Goal: Information Seeking & Learning: Learn about a topic

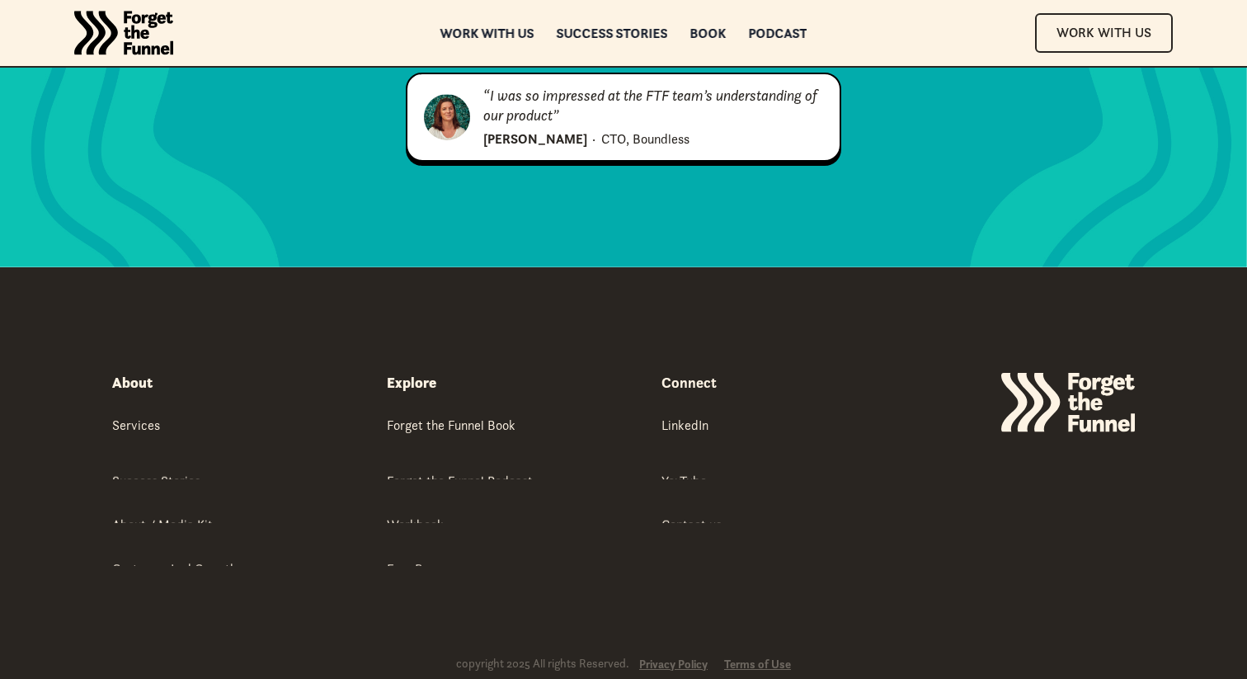
scroll to position [2331, 0]
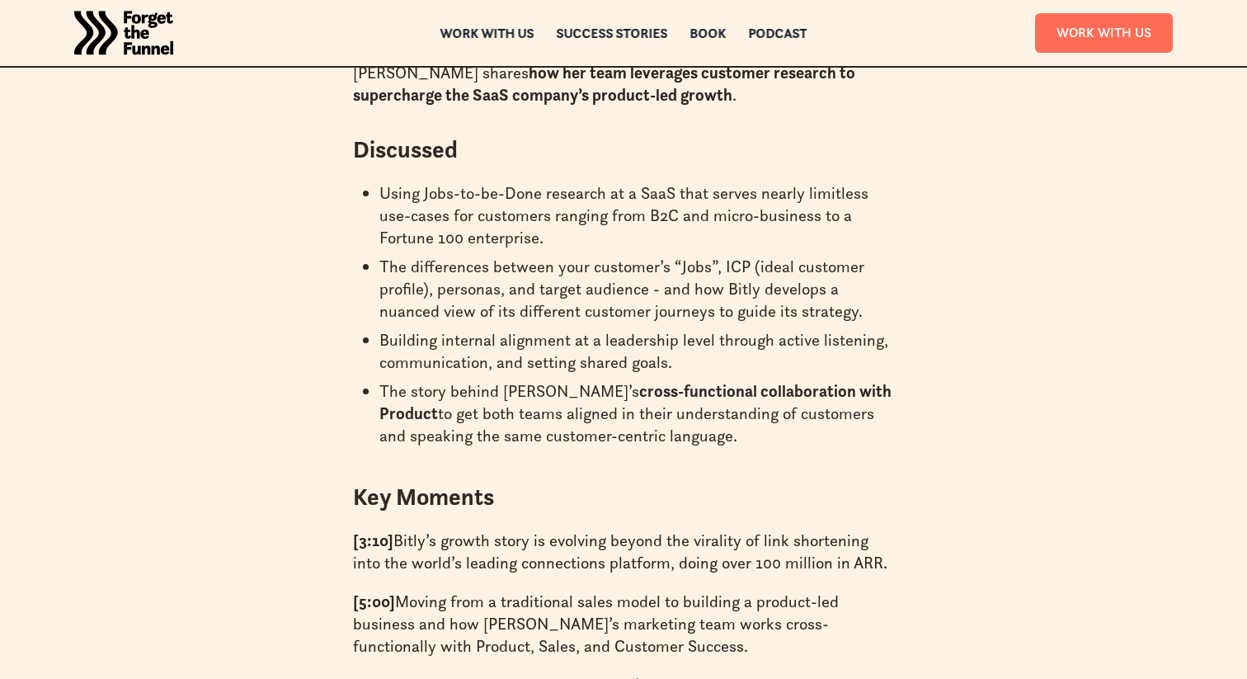
scroll to position [1179, 0]
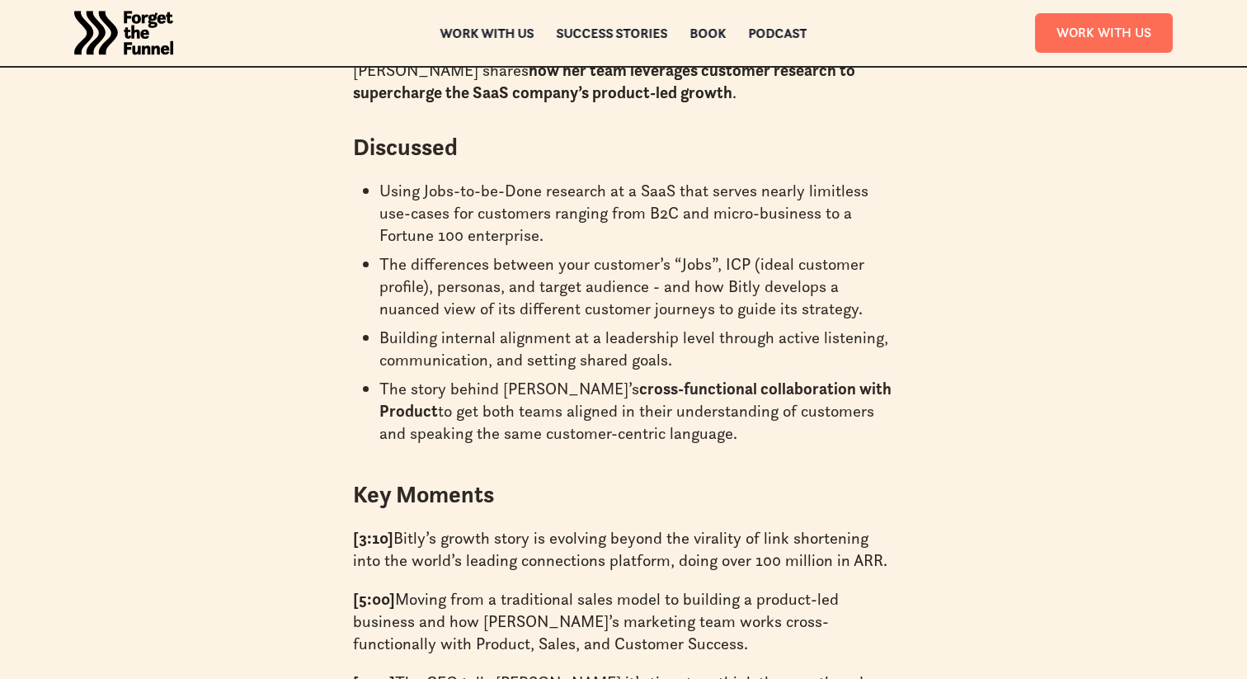
click at [806, 327] on li "Building internal alignment at a leadership level through active listening, com…" at bounding box center [636, 349] width 515 height 45
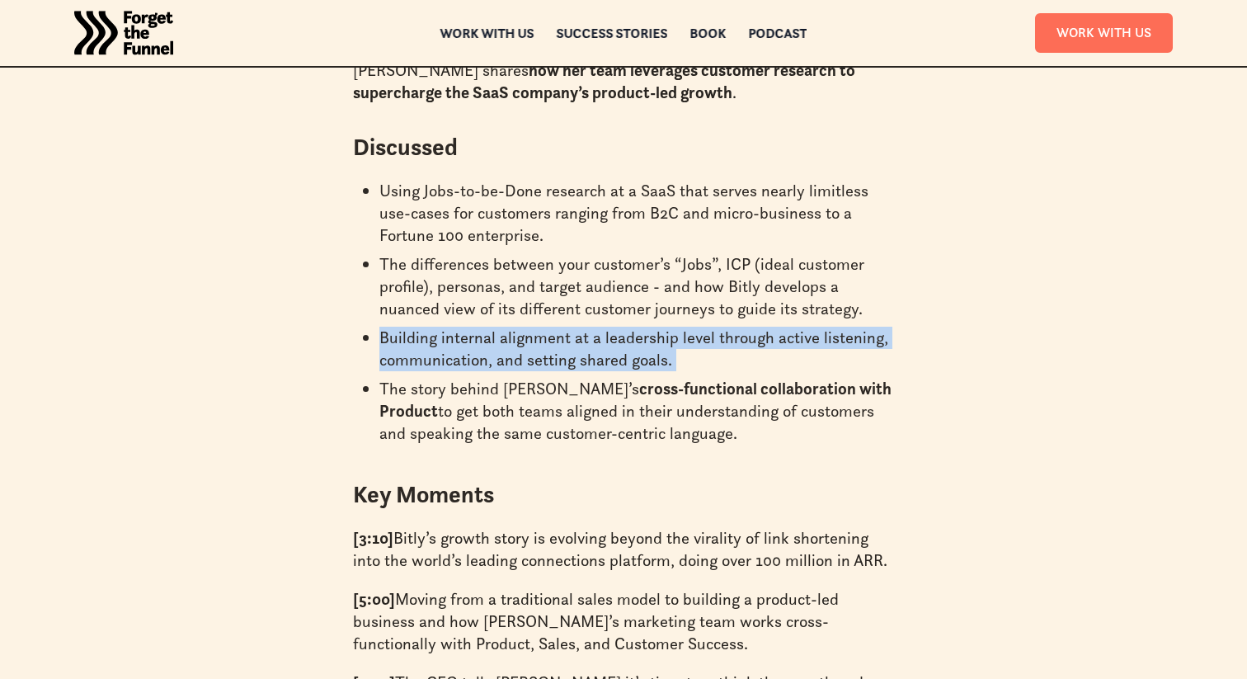
click at [806, 327] on li "Building internal alignment at a leadership level through active listening, com…" at bounding box center [636, 349] width 515 height 45
click at [831, 335] on li "Building internal alignment at a leadership level through active listening, com…" at bounding box center [636, 349] width 515 height 45
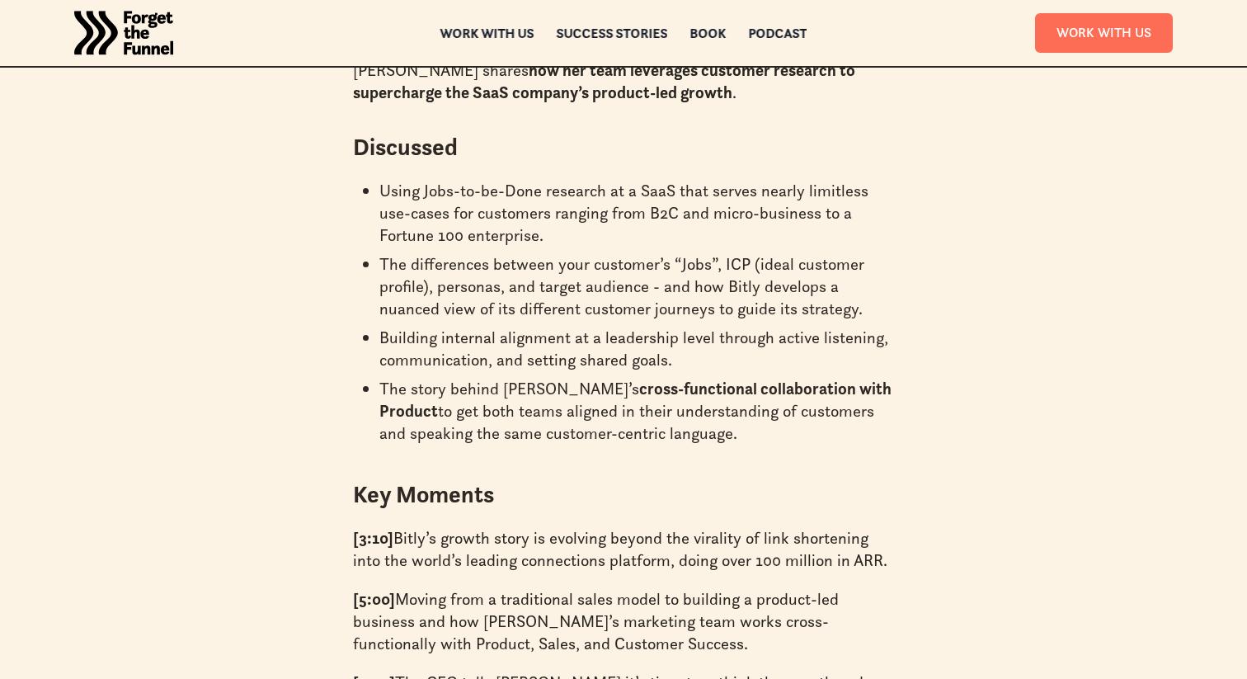
click at [831, 335] on li "Building internal alignment at a leadership level through active listening, com…" at bounding box center [636, 349] width 515 height 45
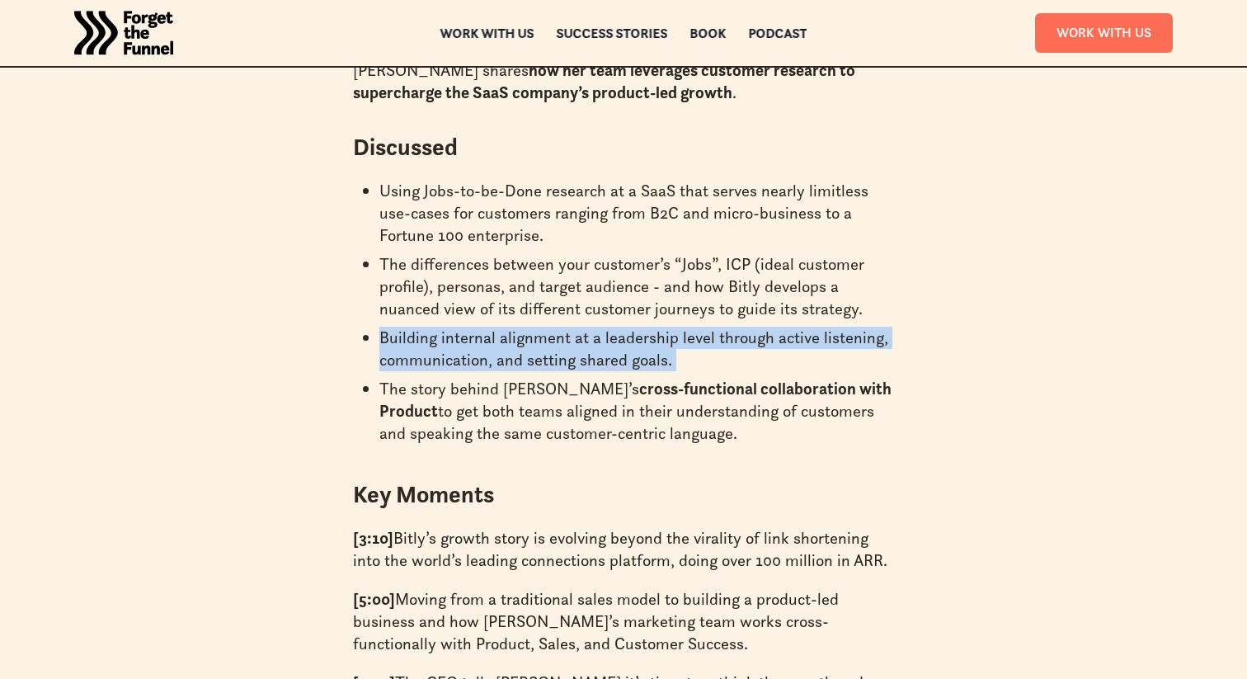
click at [831, 335] on li "Building internal alignment at a leadership level through active listening, com…" at bounding box center [636, 349] width 515 height 45
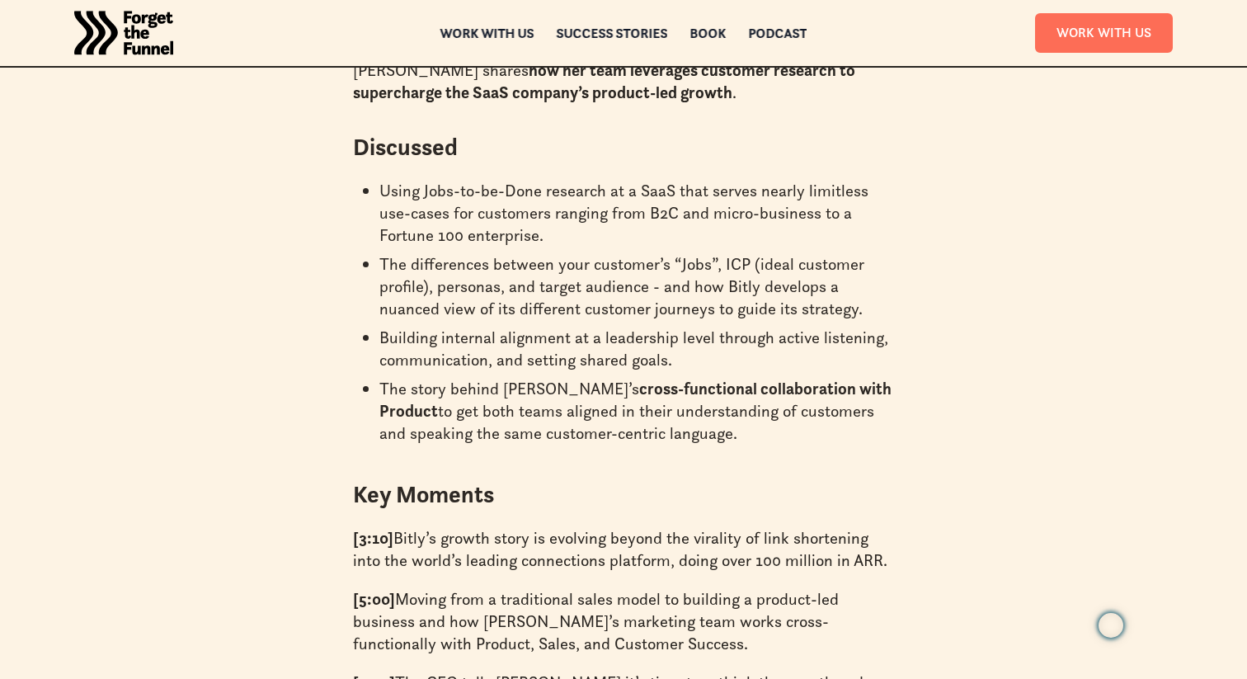
click at [873, 378] on li "The story behind Tara’s cross-functional collaboration with Product to get both…" at bounding box center [636, 411] width 515 height 67
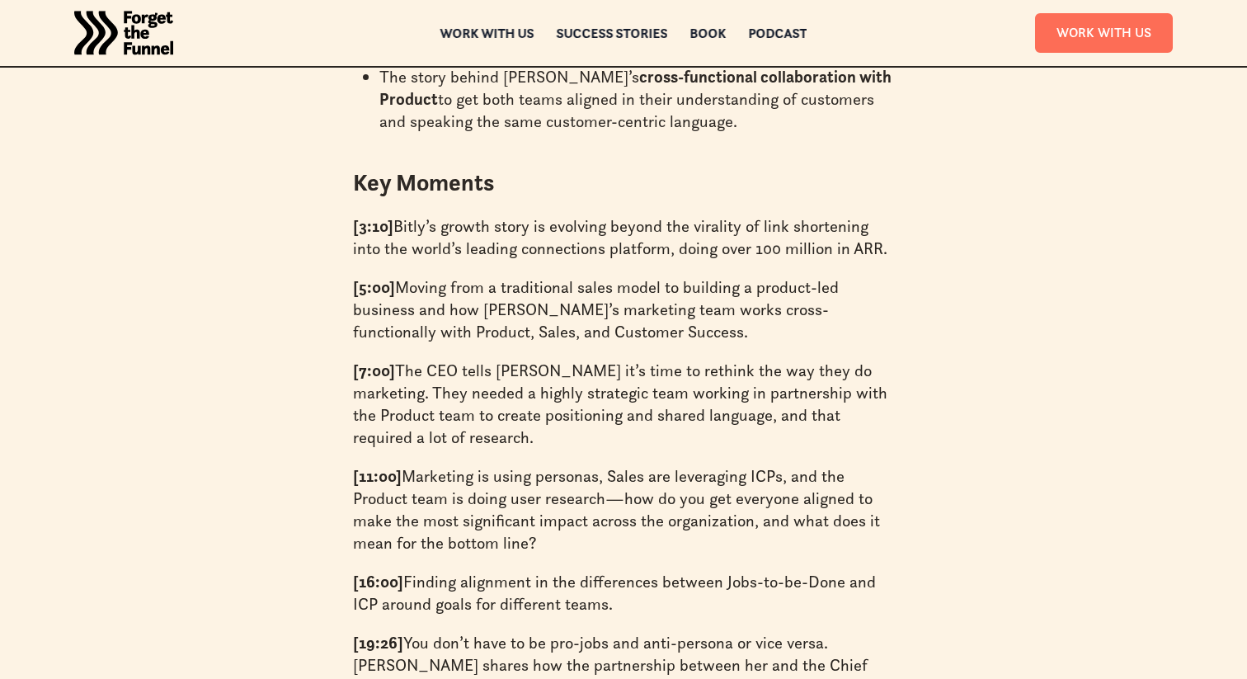
scroll to position [1501, 0]
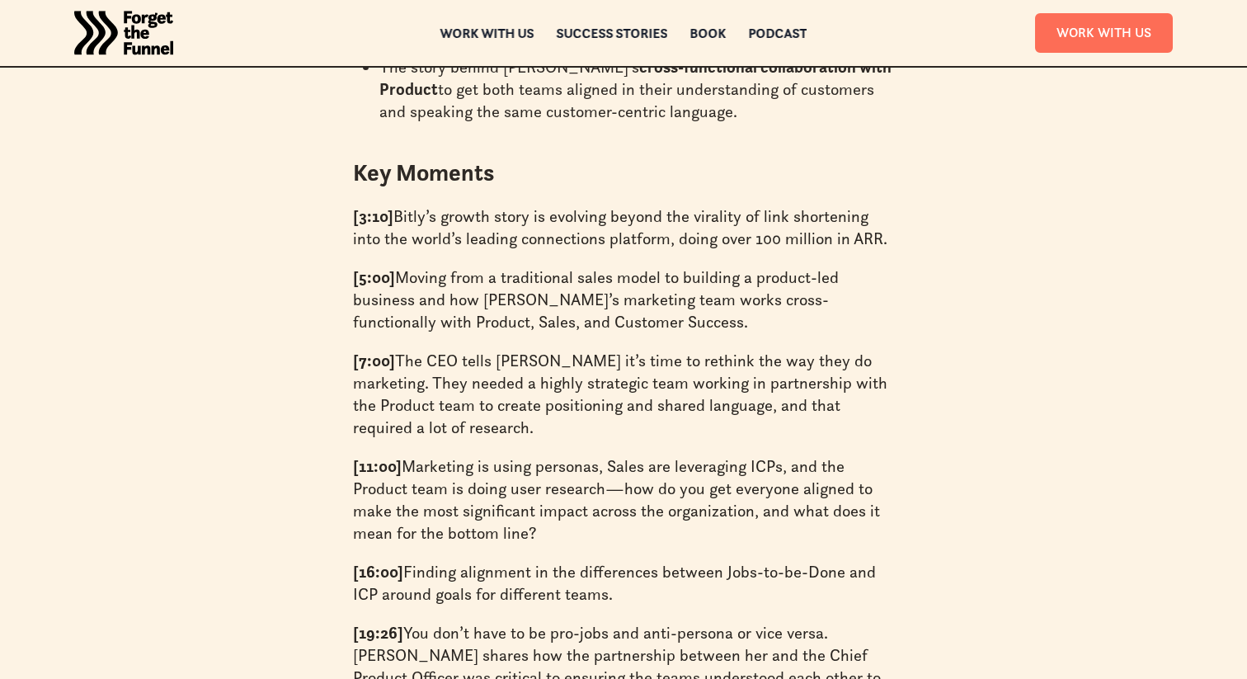
click at [929, 434] on div "On this episode of the Forget the Funnel podcast, Gia and Claire dive deep into…" at bounding box center [623, 298] width 937 height 1269
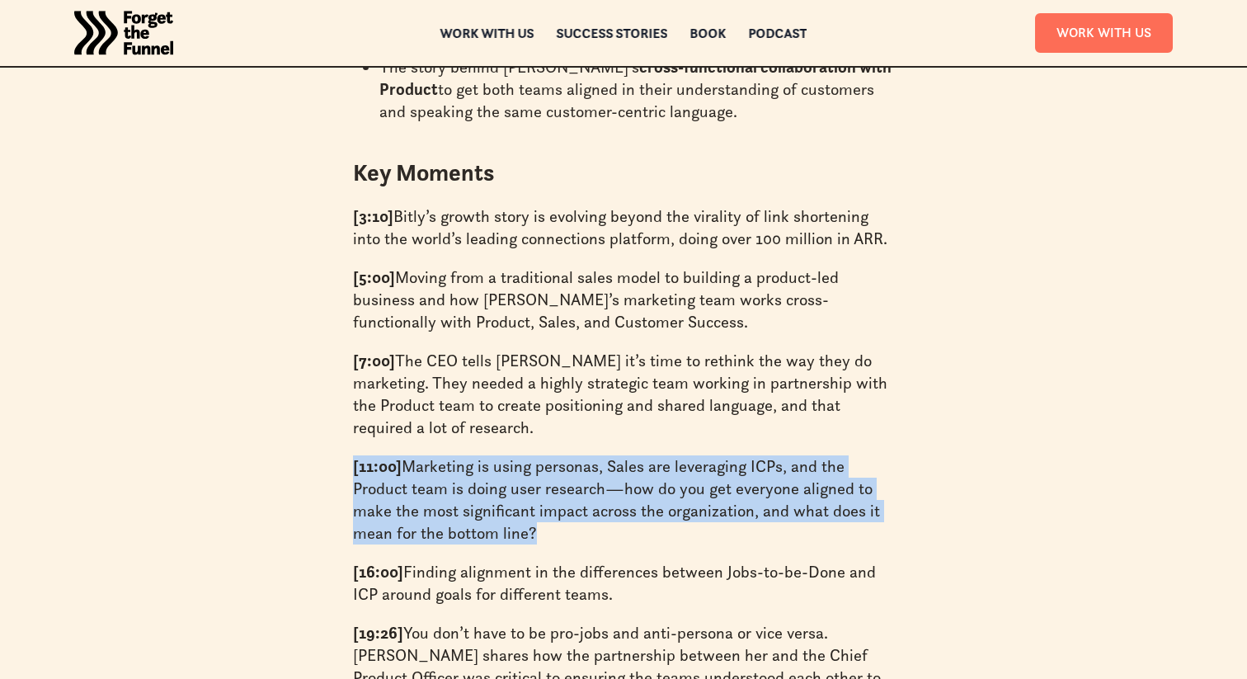
click at [929, 434] on div "On this episode of the Forget the Funnel podcast, Gia and Claire dive deep into…" at bounding box center [623, 298] width 937 height 1269
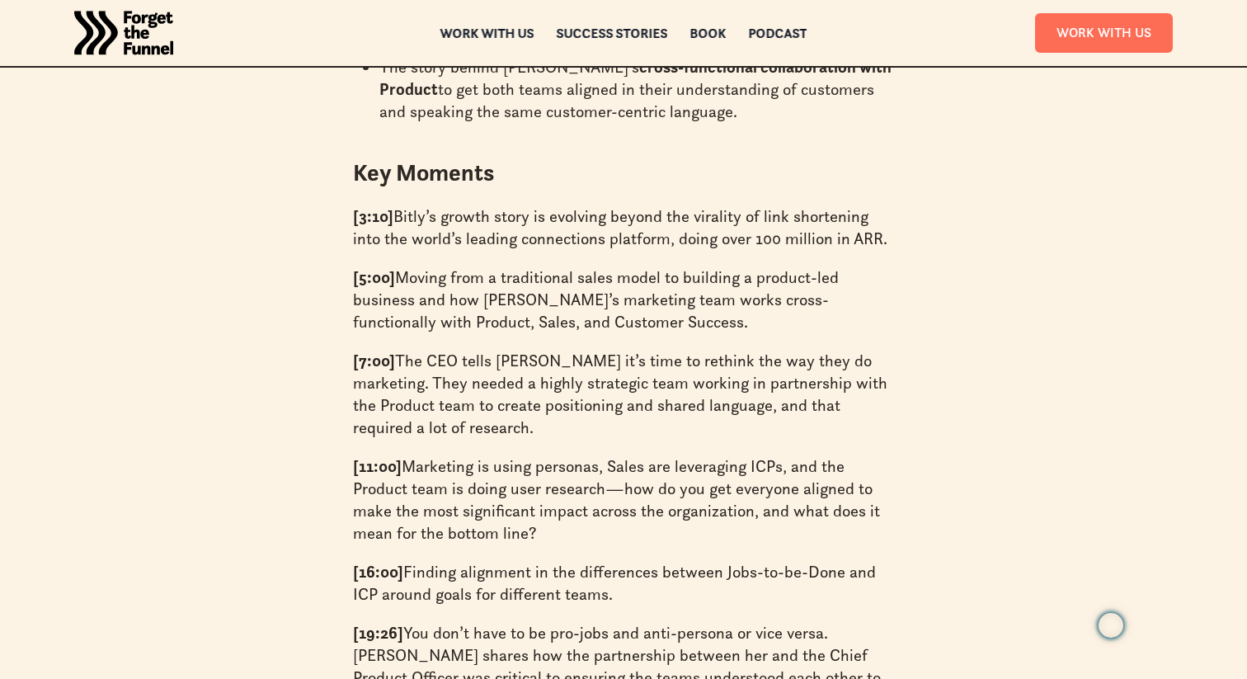
click at [882, 386] on p "[7:00] The CEO tells Tara it’s time to rethink the way they do marketing. They …" at bounding box center [623, 394] width 541 height 89
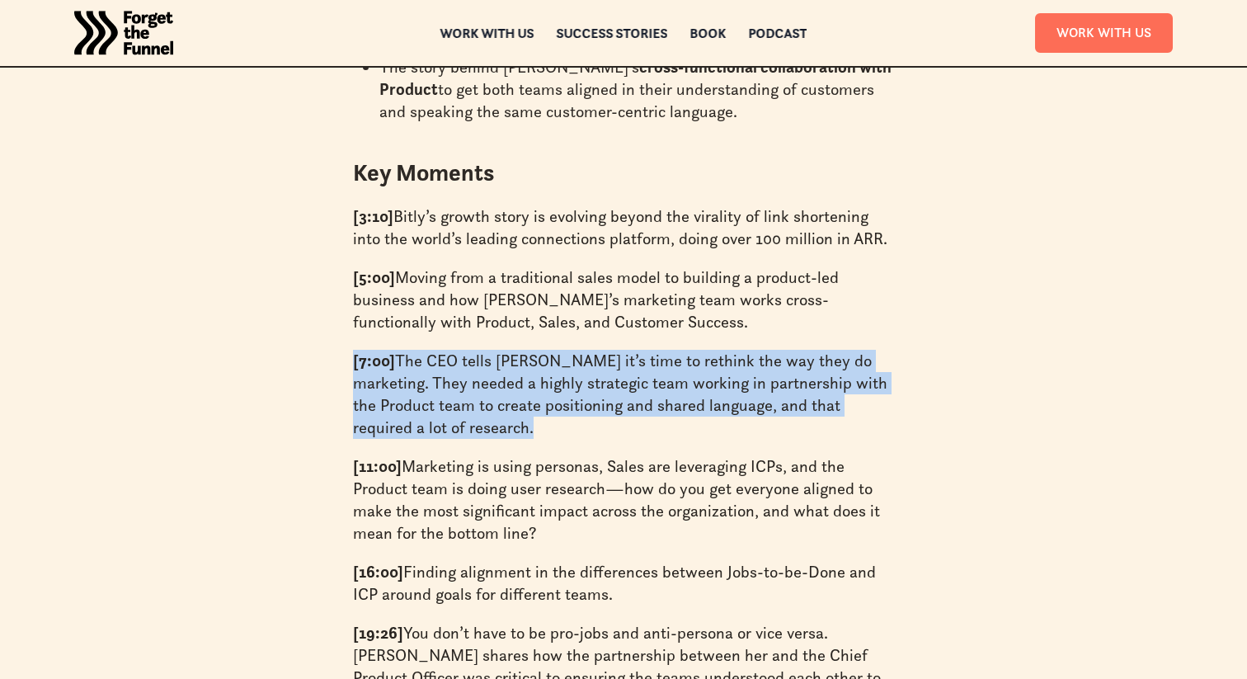
click at [882, 386] on p "[7:00] The CEO tells Tara it’s time to rethink the way they do marketing. They …" at bounding box center [623, 394] width 541 height 89
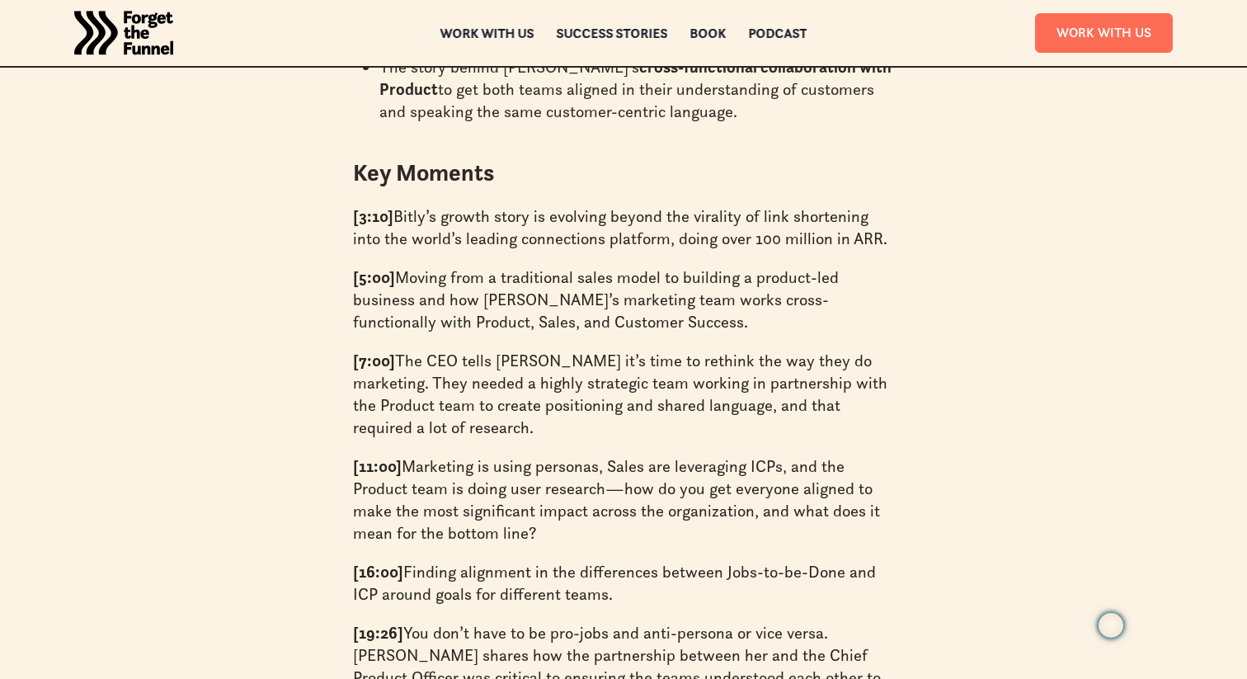
click at [706, 455] on p "[11:00] Marketing is using personas, Sales are leveraging ICPs, and the Product…" at bounding box center [623, 499] width 541 height 89
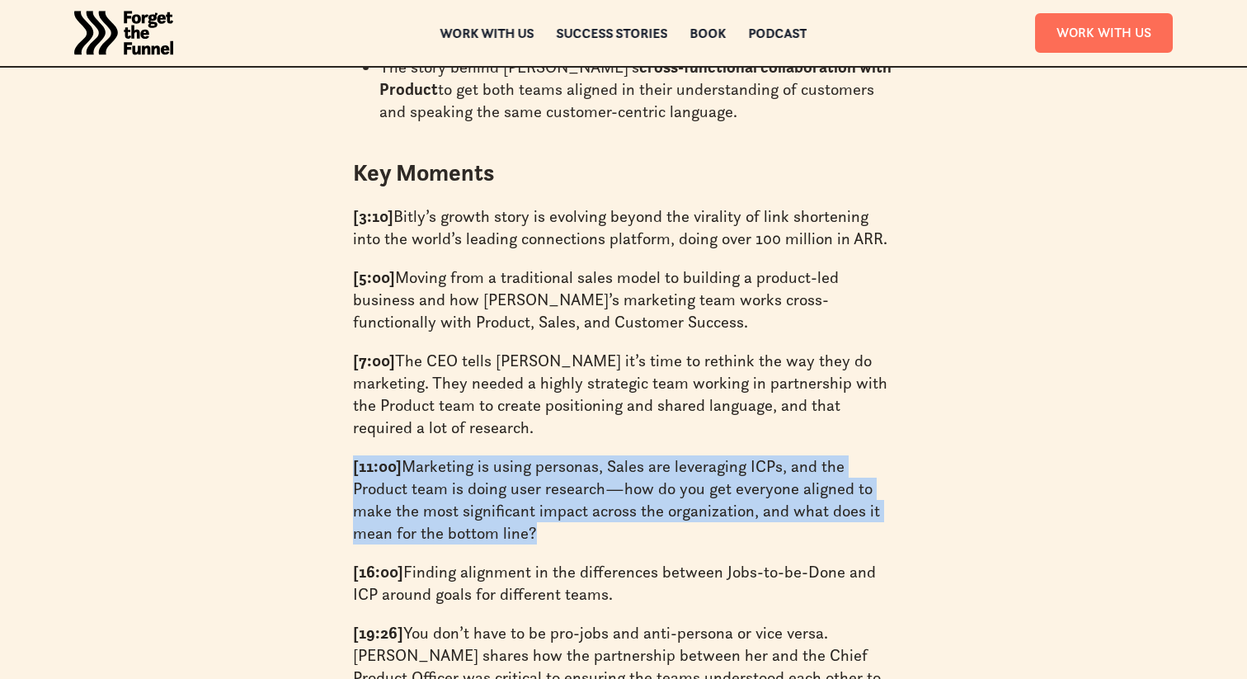
click at [706, 455] on p "[11:00] Marketing is using personas, Sales are leveraging ICPs, and the Product…" at bounding box center [623, 499] width 541 height 89
click at [757, 468] on p "[11:00] Marketing is using personas, Sales are leveraging ICPs, and the Product…" at bounding box center [623, 499] width 541 height 89
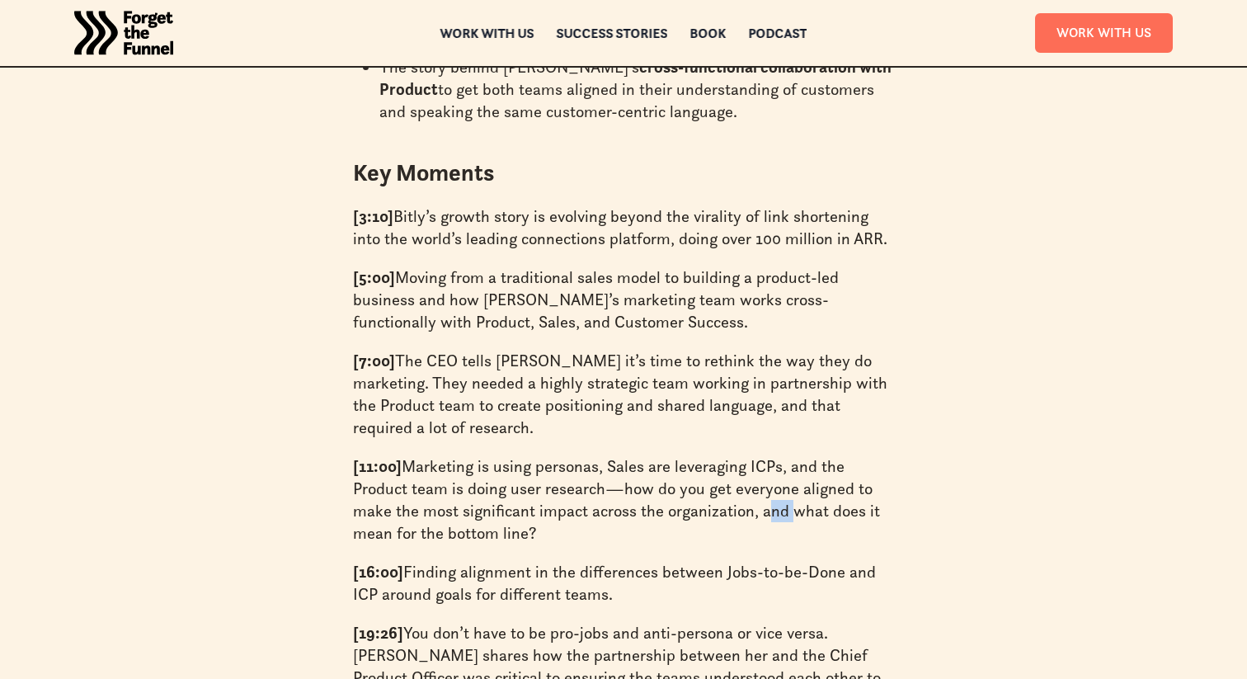
click at [757, 468] on p "[11:00] Marketing is using personas, Sales are leveraging ICPs, and the Product…" at bounding box center [623, 499] width 541 height 89
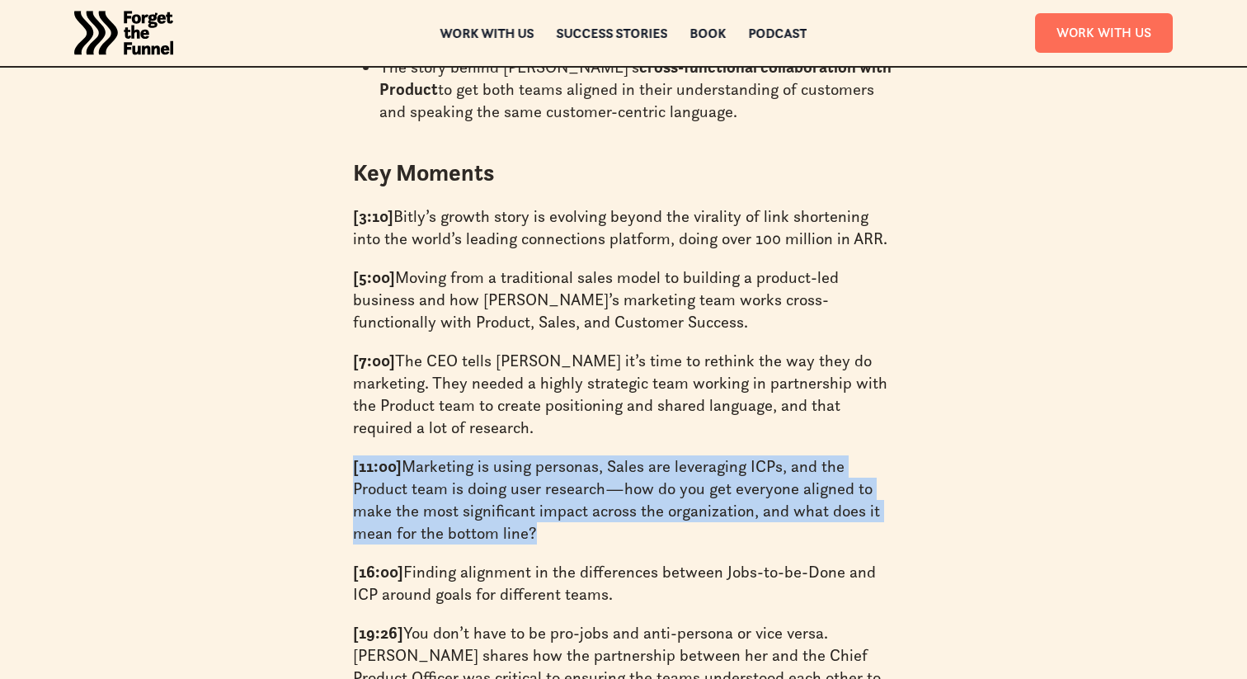
click at [757, 468] on p "[11:00] Marketing is using personas, Sales are leveraging ICPs, and the Product…" at bounding box center [623, 499] width 541 height 89
click at [769, 493] on p "[11:00] Marketing is using personas, Sales are leveraging ICPs, and the Product…" at bounding box center [623, 499] width 541 height 89
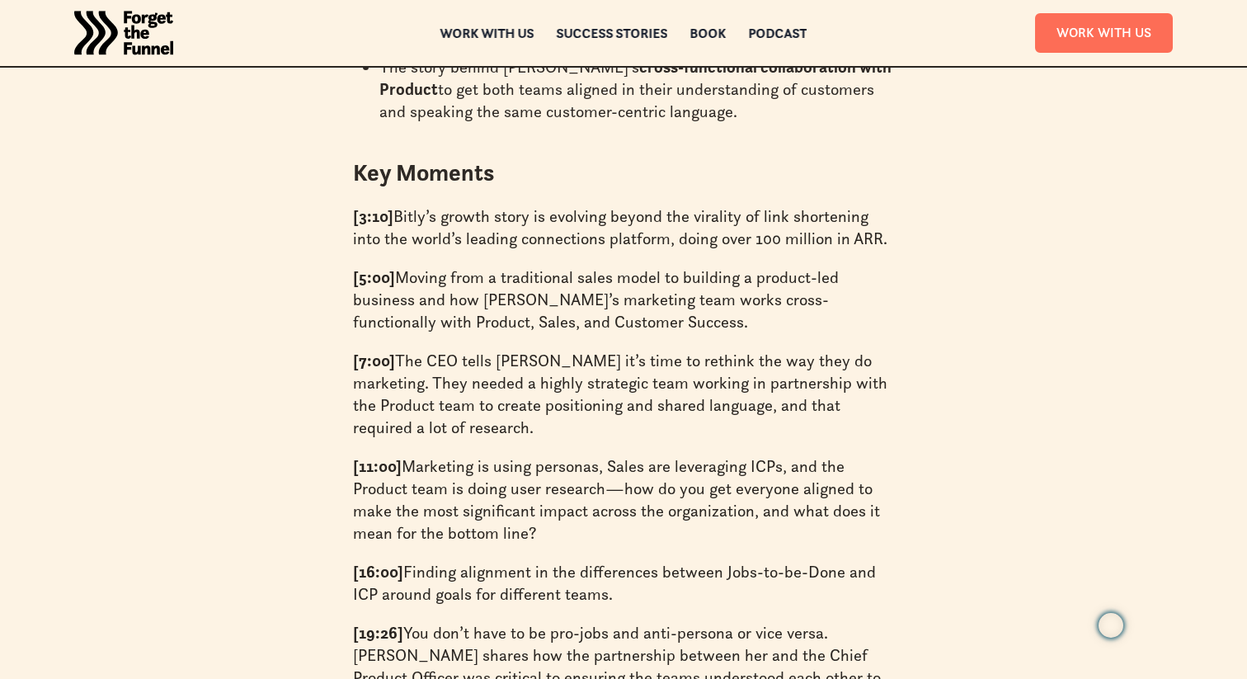
click at [774, 561] on p "[16:00] Finding alignment in the differences between Jobs-to-be-Done and ICP ar…" at bounding box center [623, 583] width 541 height 45
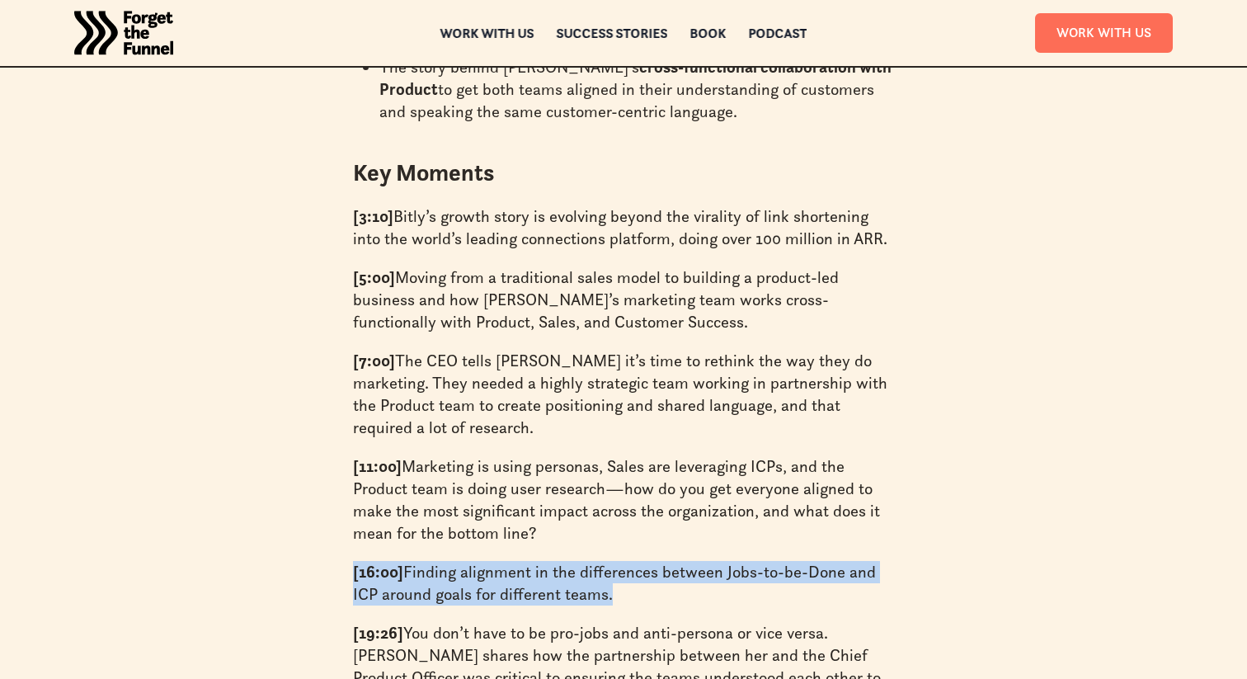
click at [774, 561] on p "[16:00] Finding alignment in the differences between Jobs-to-be-Done and ICP ar…" at bounding box center [623, 583] width 541 height 45
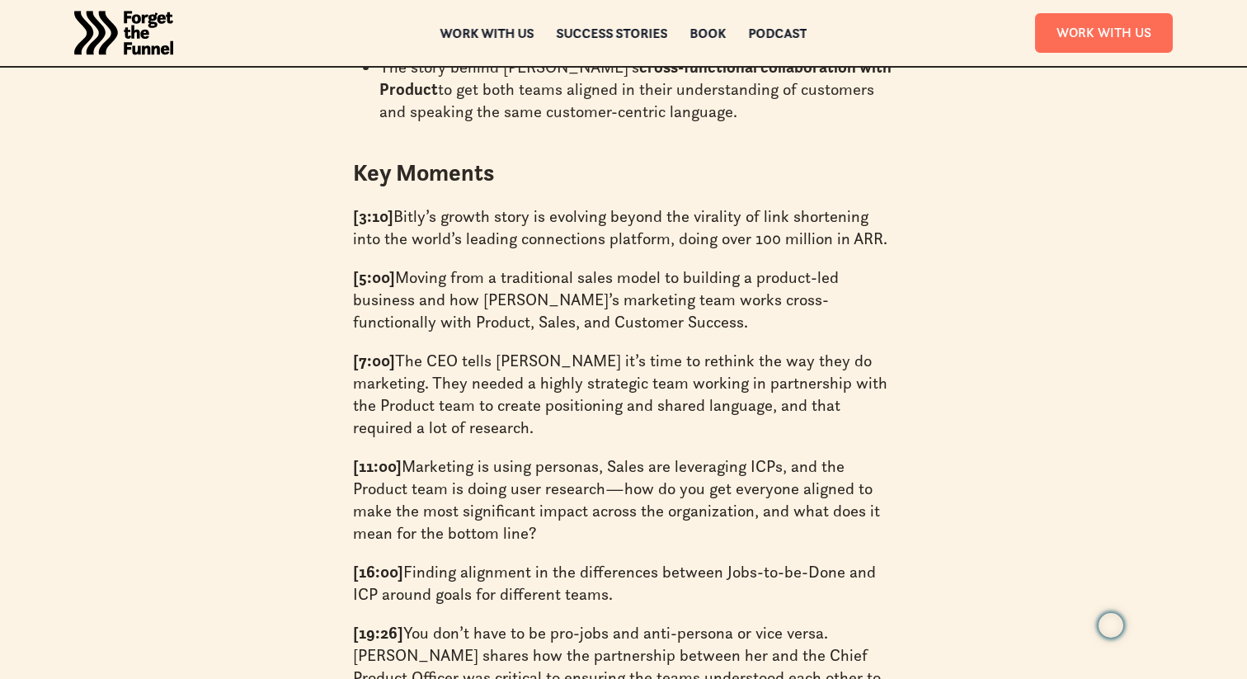
click at [784, 561] on p "[16:00] Finding alignment in the differences between Jobs-to-be-Done and ICP ar…" at bounding box center [623, 583] width 541 height 45
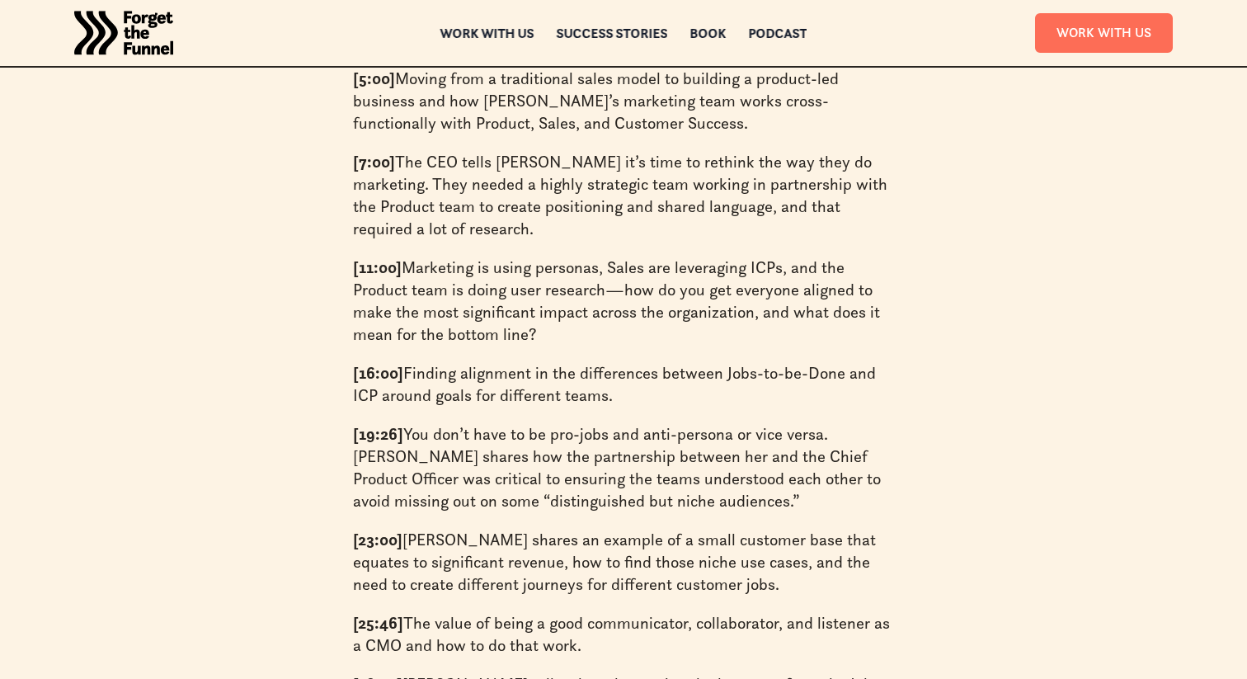
scroll to position [1711, 0]
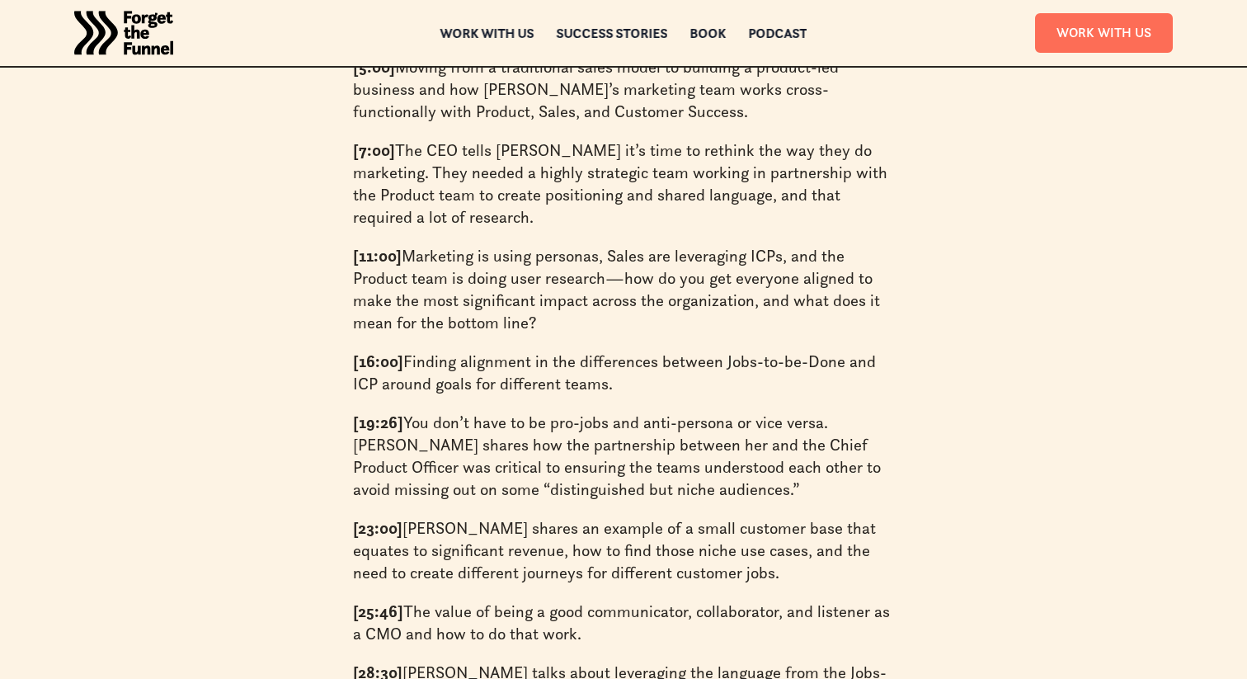
click at [774, 442] on p "[19:26] You don’t have to be pro-jobs and anti-persona or vice versa. Tara shar…" at bounding box center [623, 456] width 541 height 89
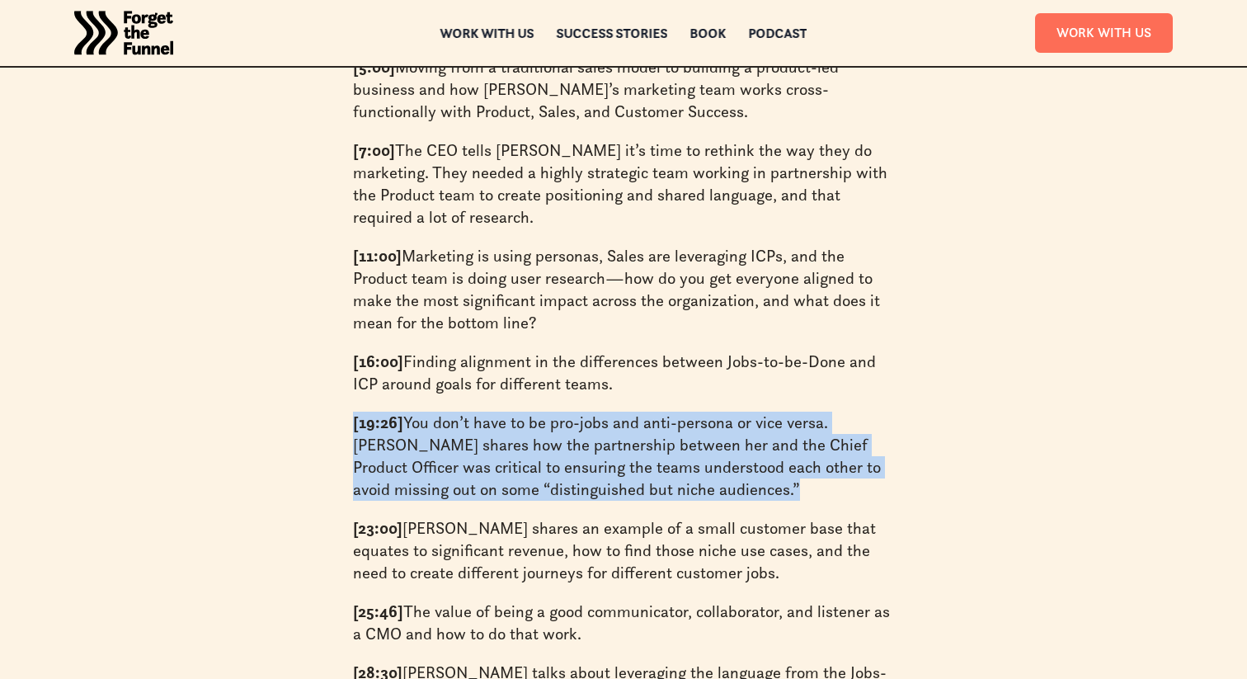
click at [774, 442] on p "[19:26] You don’t have to be pro-jobs and anti-persona or vice versa. Tara shar…" at bounding box center [623, 456] width 541 height 89
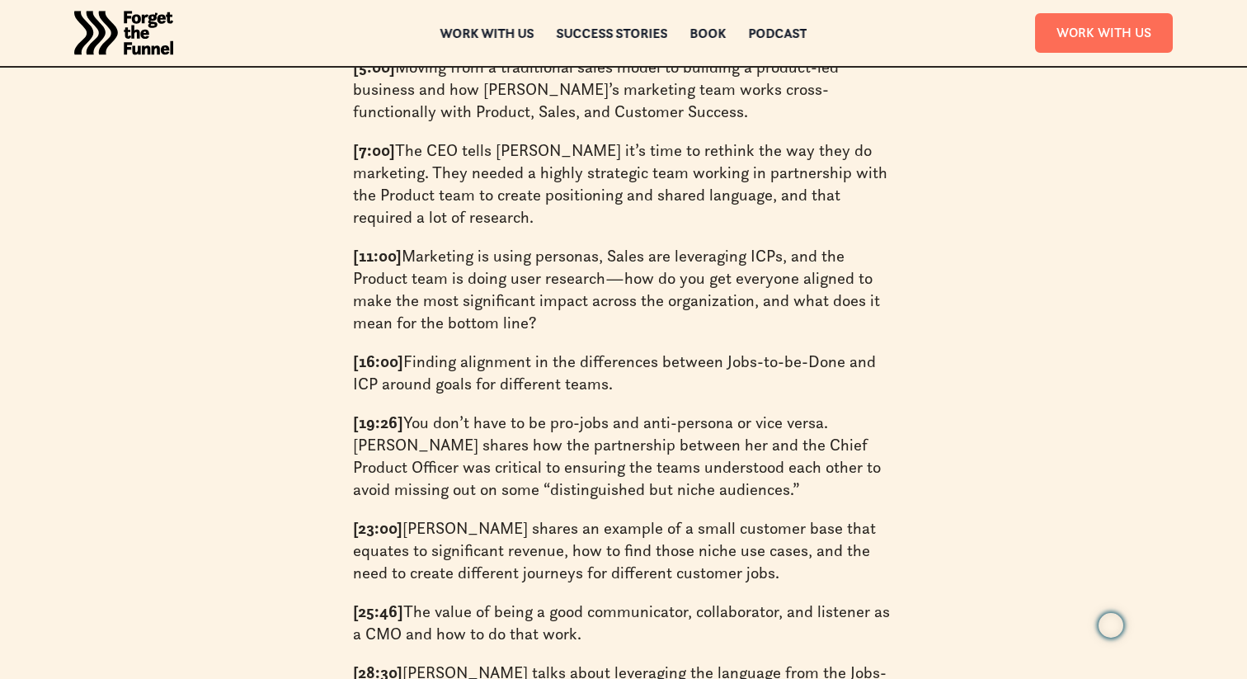
click at [750, 525] on p "[23:00] Tara shares an example of a small customer base that equates to signifi…" at bounding box center [623, 550] width 541 height 67
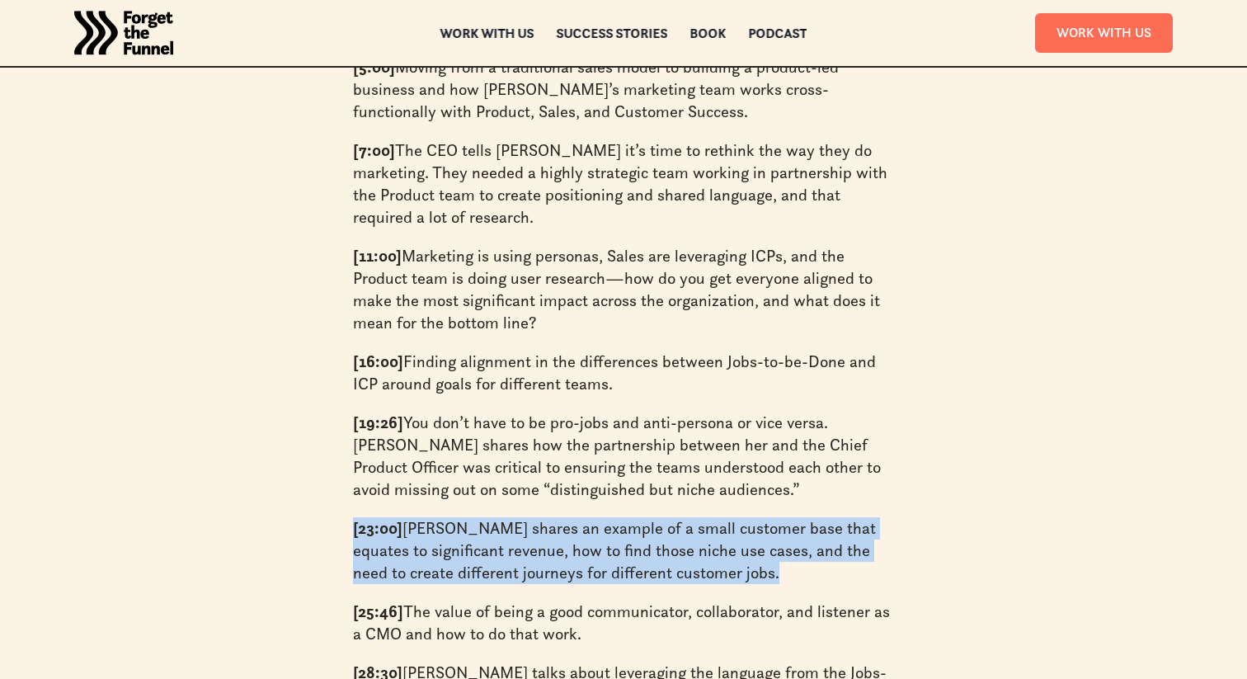
click at [750, 525] on p "[23:00] Tara shares an example of a small customer base that equates to signifi…" at bounding box center [623, 550] width 541 height 67
click at [766, 524] on p "[23:00] Tara shares an example of a small customer base that equates to signifi…" at bounding box center [623, 550] width 541 height 67
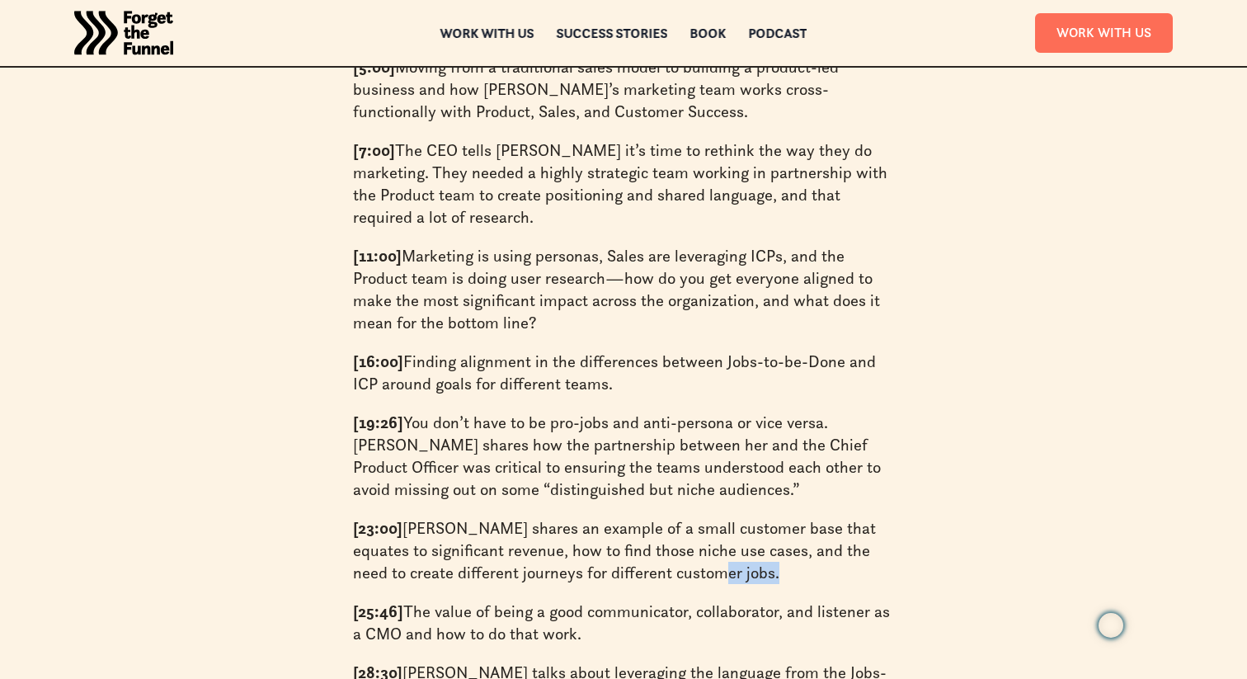
click at [766, 524] on p "[23:00] Tara shares an example of a small customer base that equates to signifi…" at bounding box center [623, 550] width 541 height 67
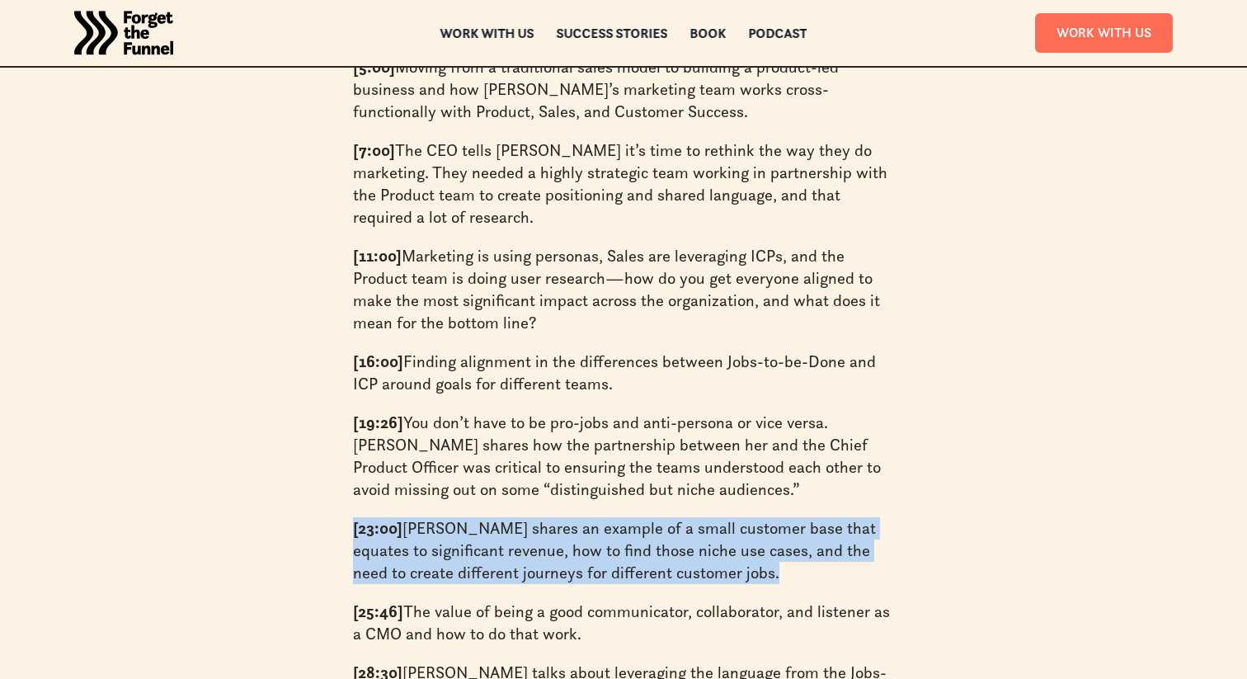
click at [766, 524] on p "[23:00] Tara shares an example of a small customer base that equates to signifi…" at bounding box center [623, 550] width 541 height 67
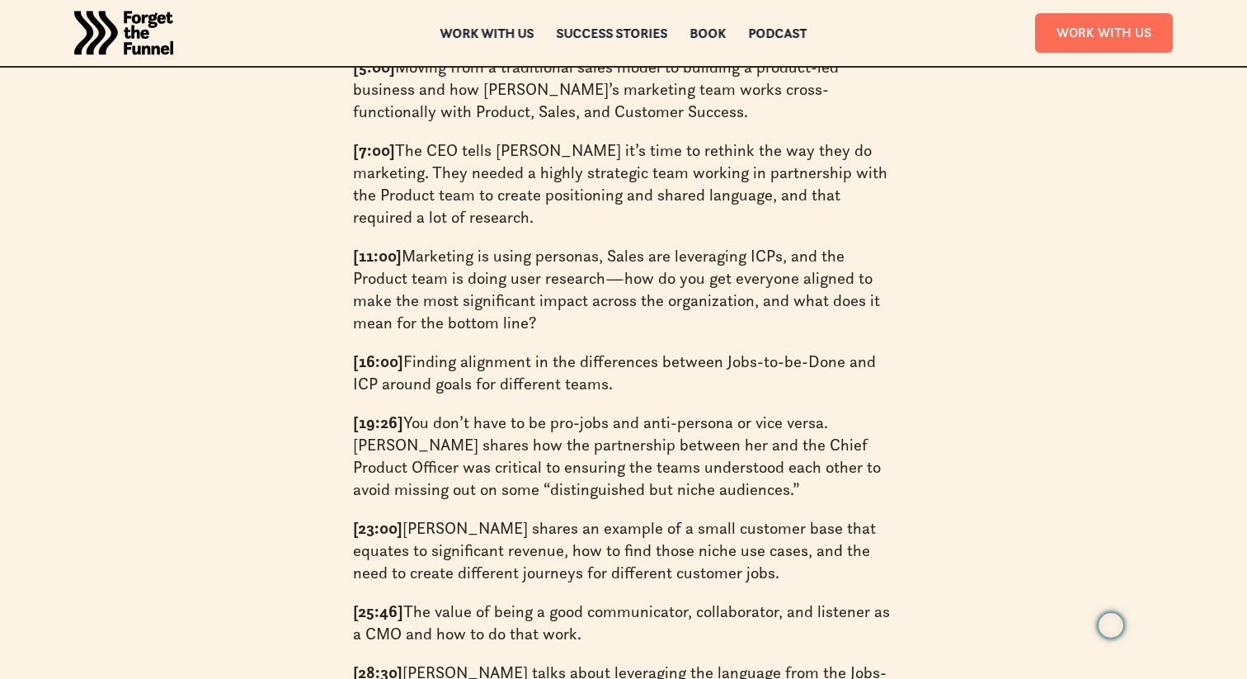
click at [727, 434] on p "[19:26] You don’t have to be pro-jobs and anti-persona or vice versa. Tara shar…" at bounding box center [623, 456] width 541 height 89
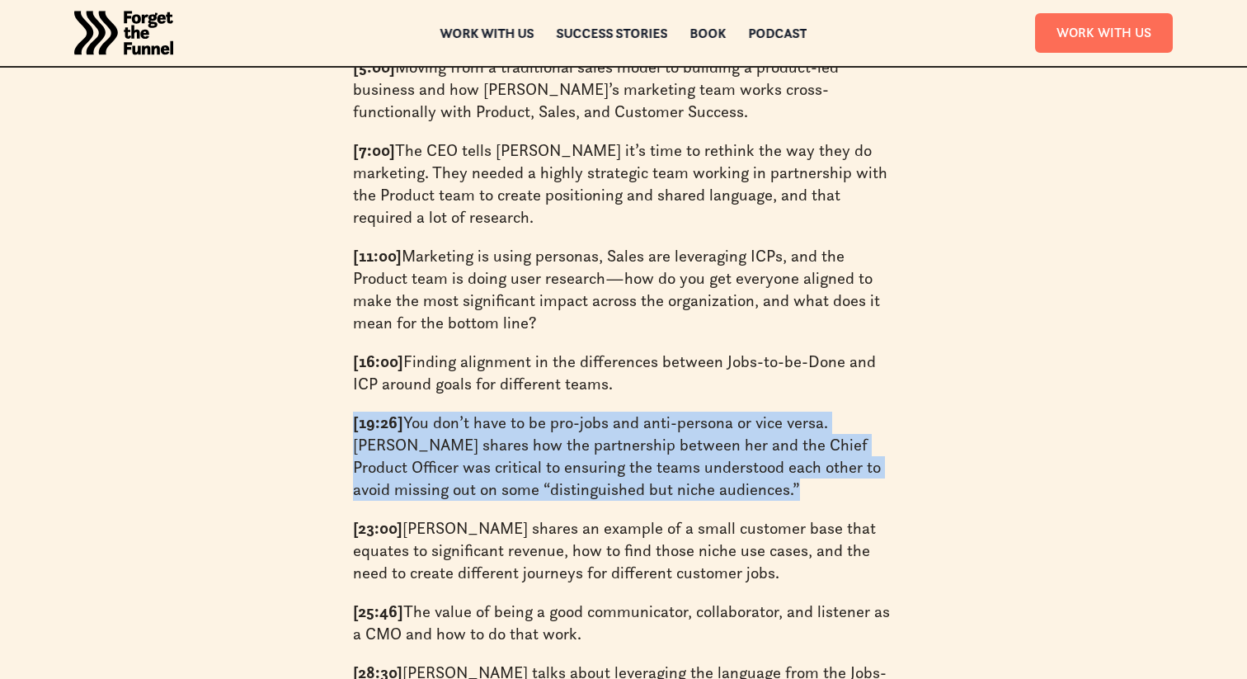
click at [727, 434] on p "[19:26] You don’t have to be pro-jobs and anti-persona or vice versa. Tara shar…" at bounding box center [623, 456] width 541 height 89
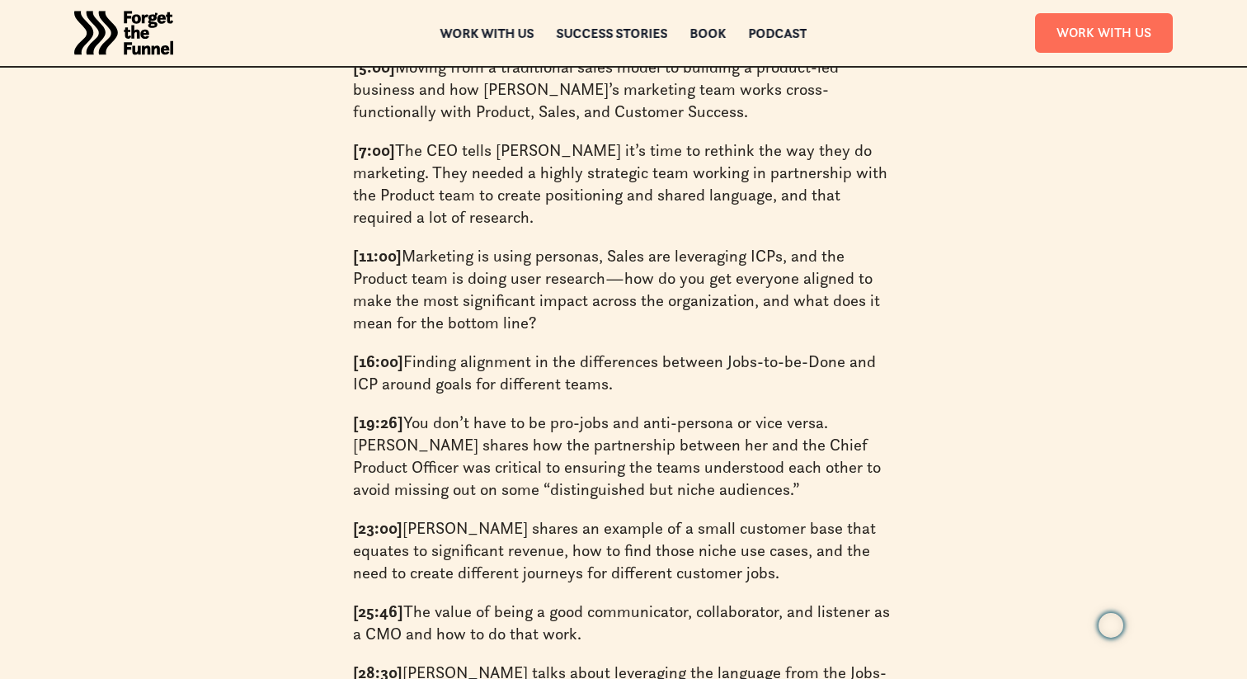
click at [721, 517] on p "[23:00] Tara shares an example of a small customer base that equates to signifi…" at bounding box center [623, 550] width 541 height 67
click at [731, 517] on p "[23:00] Tara shares an example of a small customer base that equates to signifi…" at bounding box center [623, 550] width 541 height 67
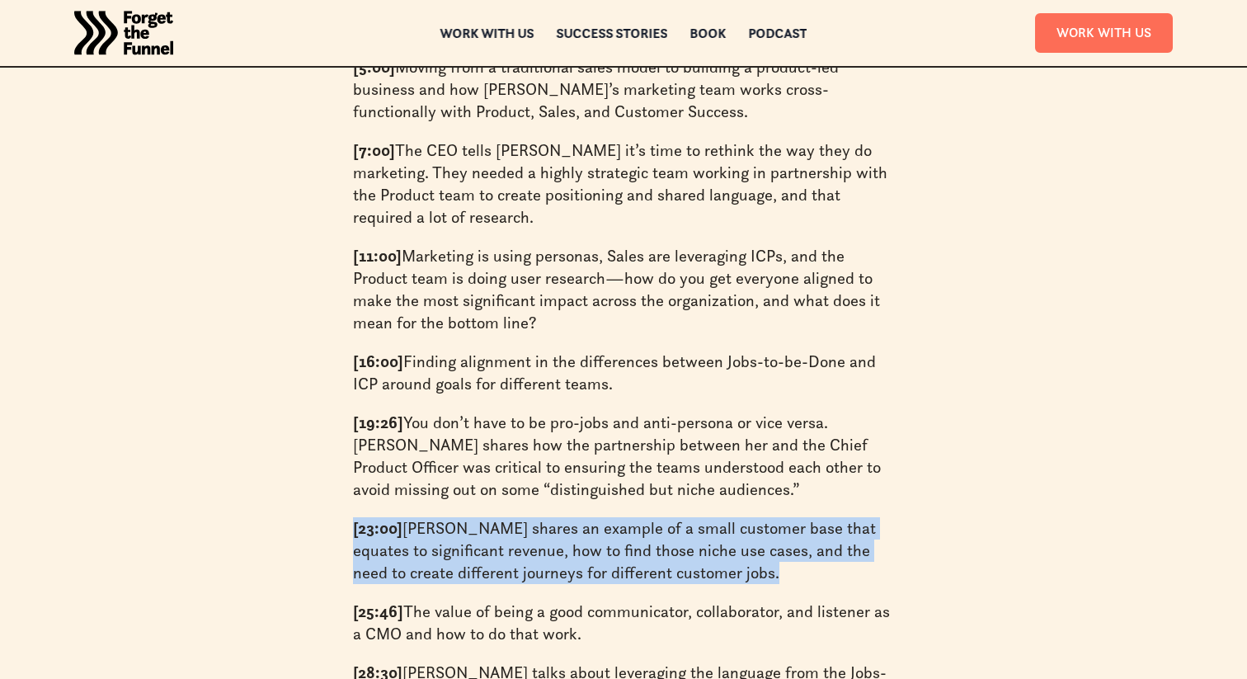
click at [731, 517] on p "[23:00] Tara shares an example of a small customer base that equates to signifi…" at bounding box center [623, 550] width 541 height 67
click at [728, 543] on div "On this episode of the Forget the Funnel podcast, Gia and Claire dive deep into…" at bounding box center [623, 88] width 541 height 1269
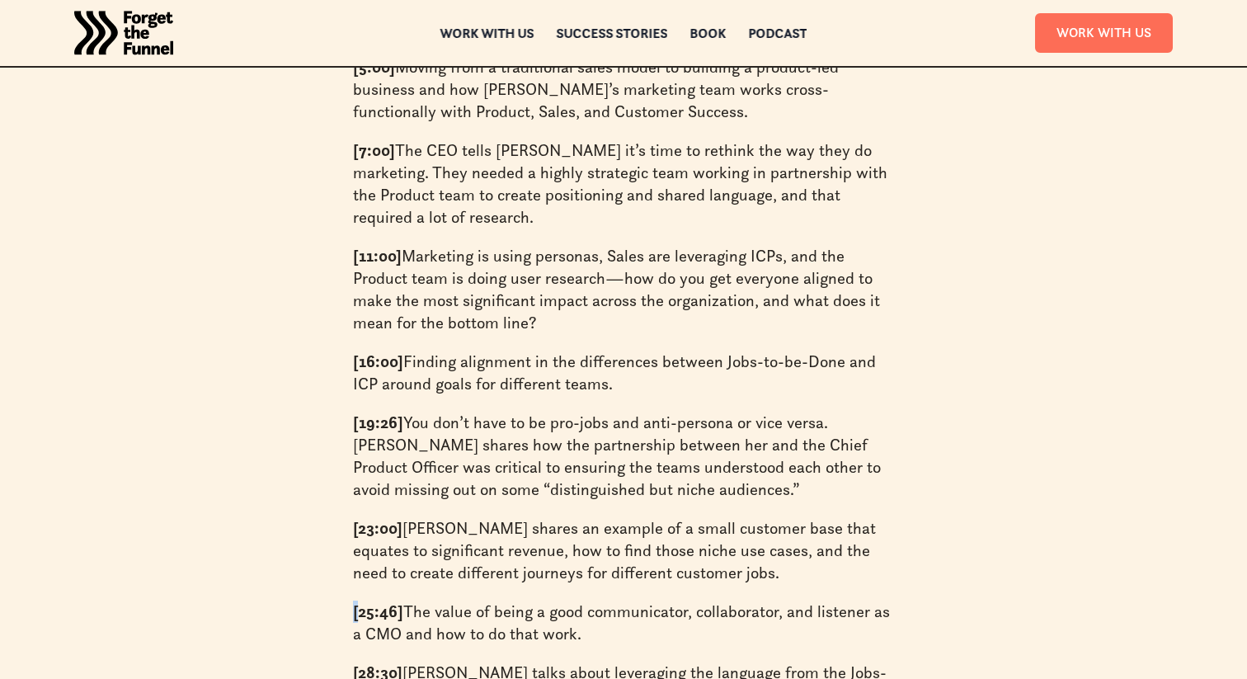
click at [728, 543] on div "On this episode of the Forget the Funnel podcast, Gia and Claire dive deep into…" at bounding box center [623, 88] width 541 height 1269
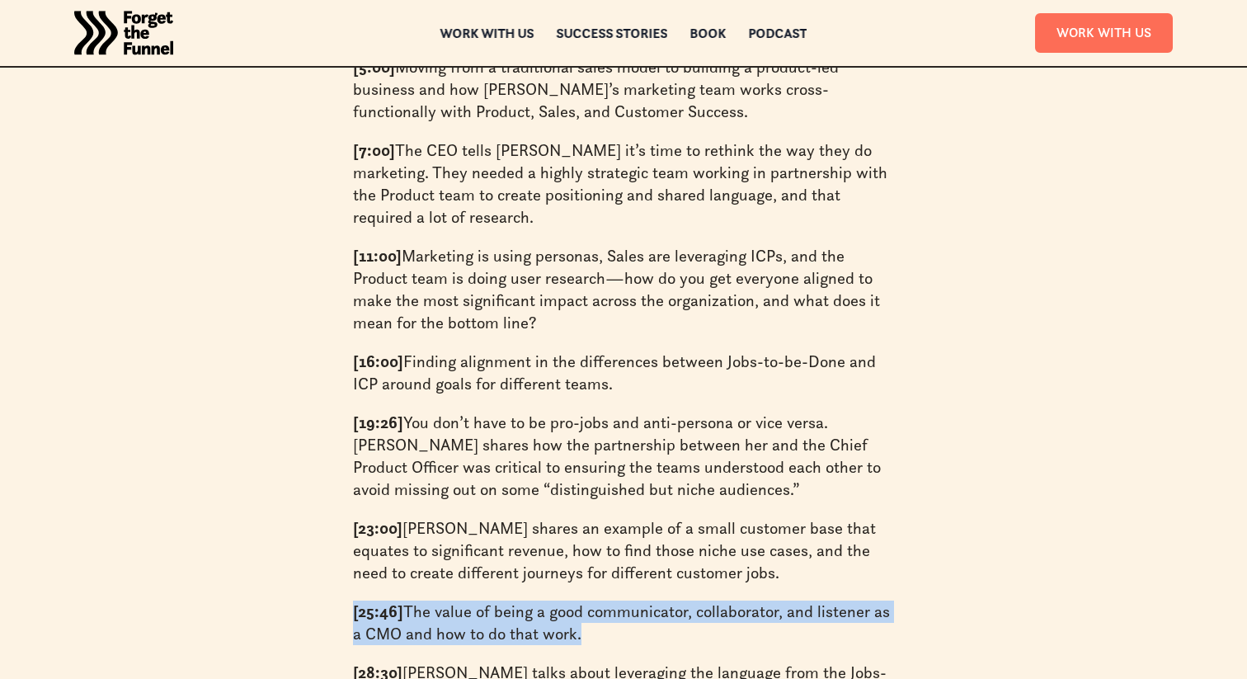
click at [728, 543] on div "On this episode of the Forget the Funnel podcast, Gia and Claire dive deep into…" at bounding box center [623, 88] width 541 height 1269
click at [730, 600] on p "[25:46] The value of being a good communicator, collaborator, and listener as a…" at bounding box center [623, 622] width 541 height 45
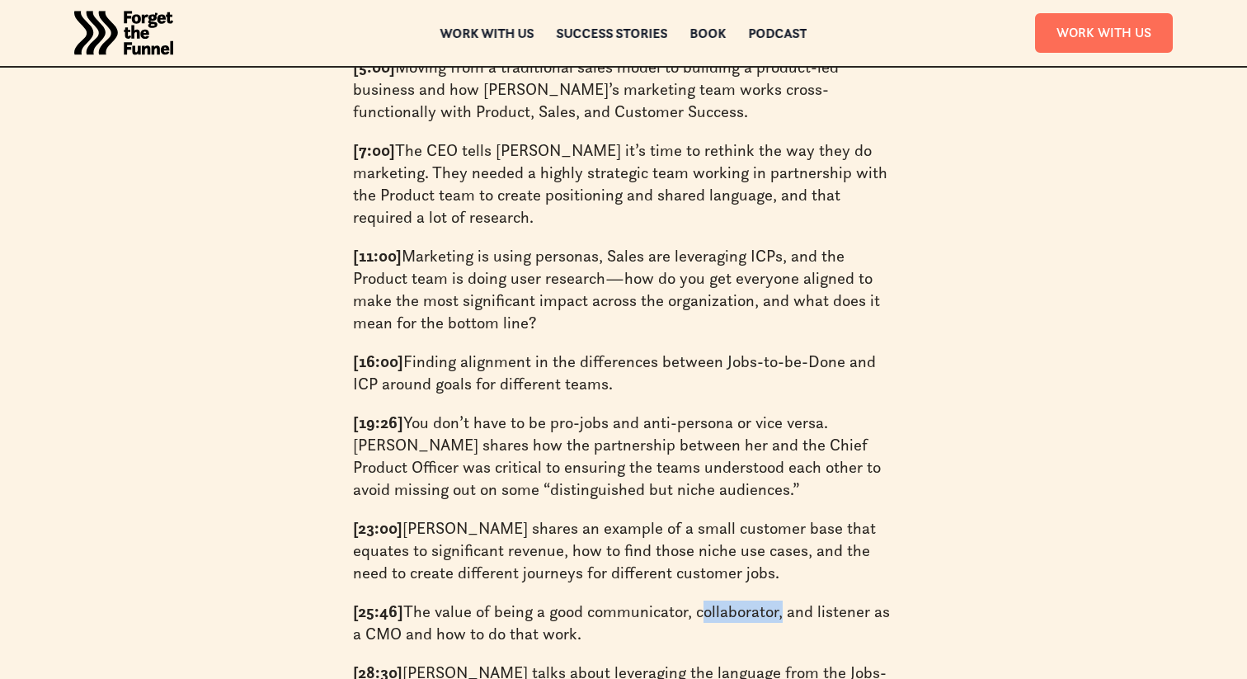
click at [730, 600] on p "[25:46] The value of being a good communicator, collaborator, and listener as a…" at bounding box center [623, 622] width 541 height 45
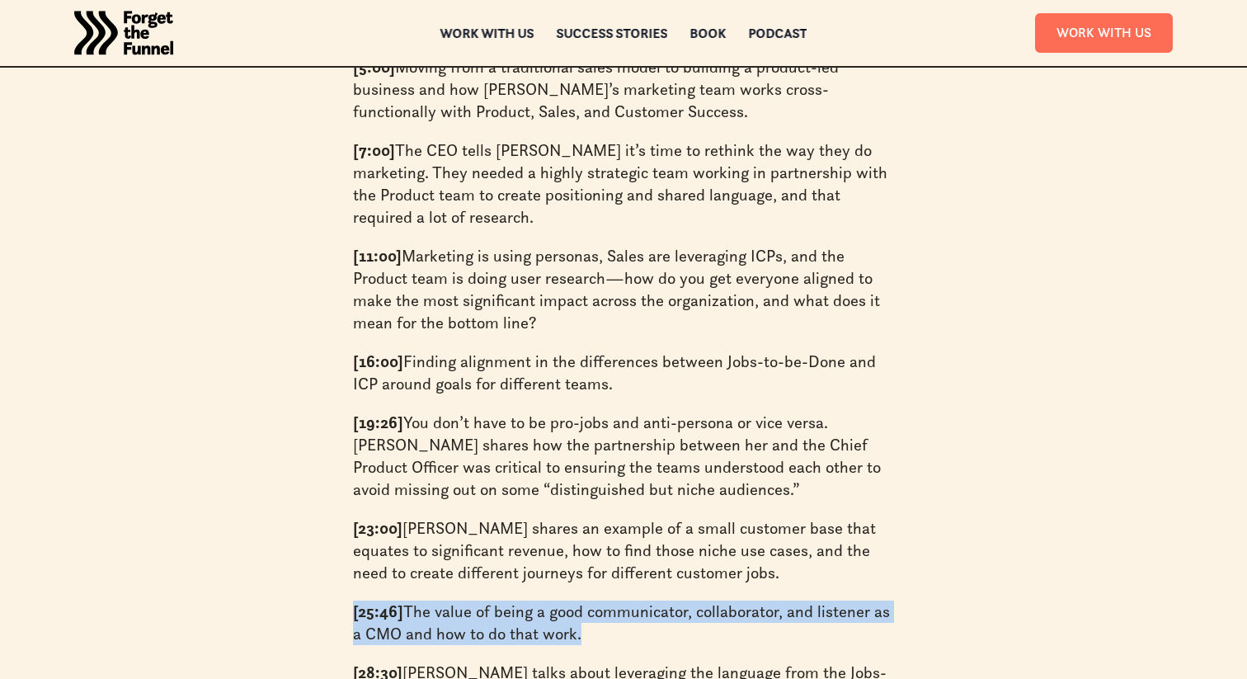
click at [730, 600] on p "[25:46] The value of being a good communicator, collaborator, and listener as a…" at bounding box center [623, 622] width 541 height 45
click at [746, 600] on p "[25:46] The value of being a good communicator, collaborator, and listener as a…" at bounding box center [623, 622] width 541 height 45
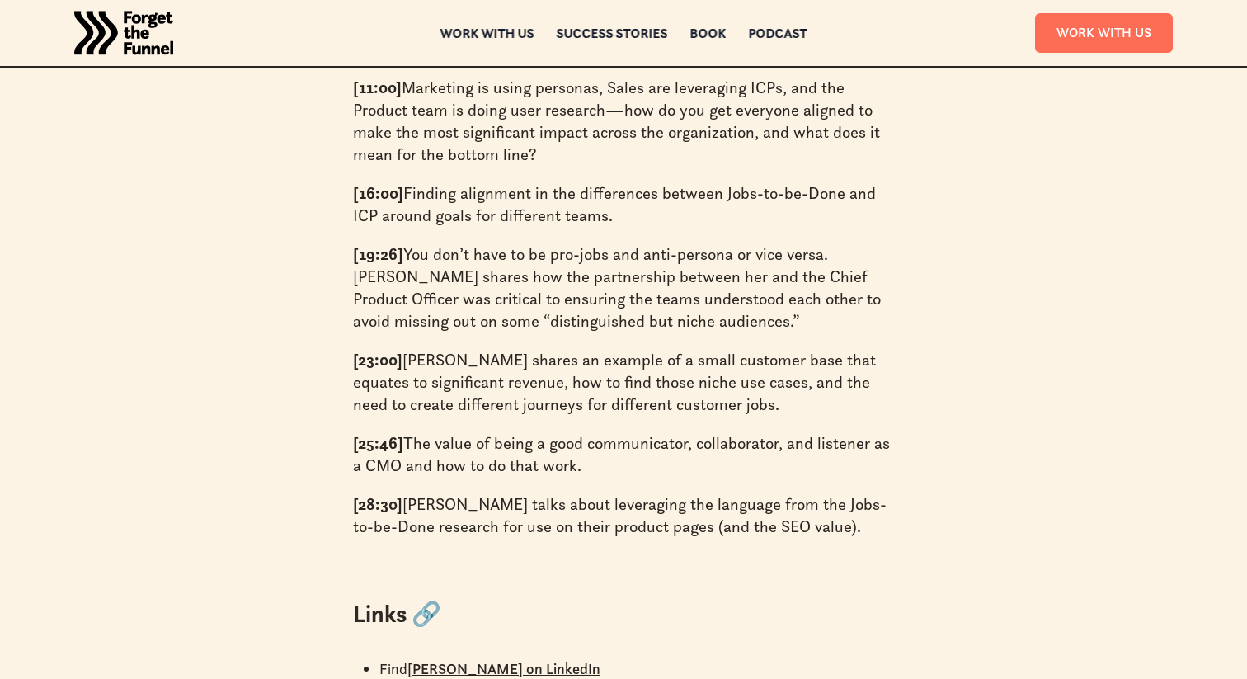
scroll to position [1911, 0]
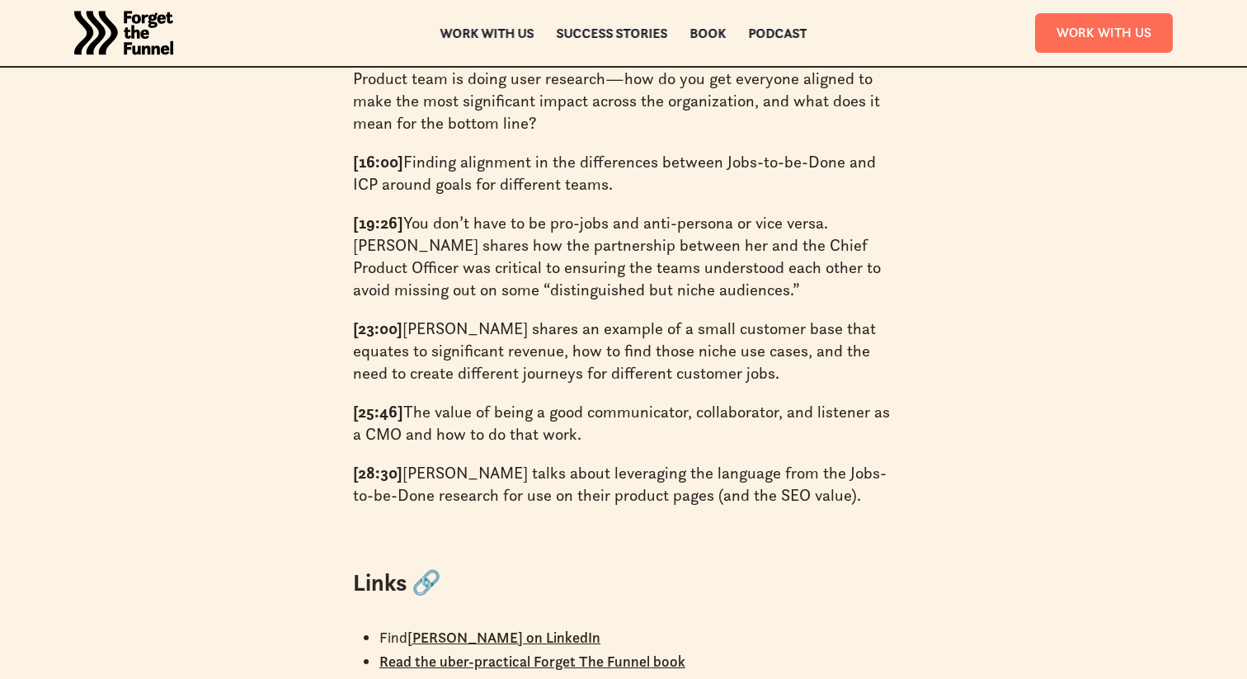
click at [783, 462] on p "[28:30] Tara talks about leveraging the language from the Jobs-to-be-Done resea…" at bounding box center [623, 484] width 541 height 45
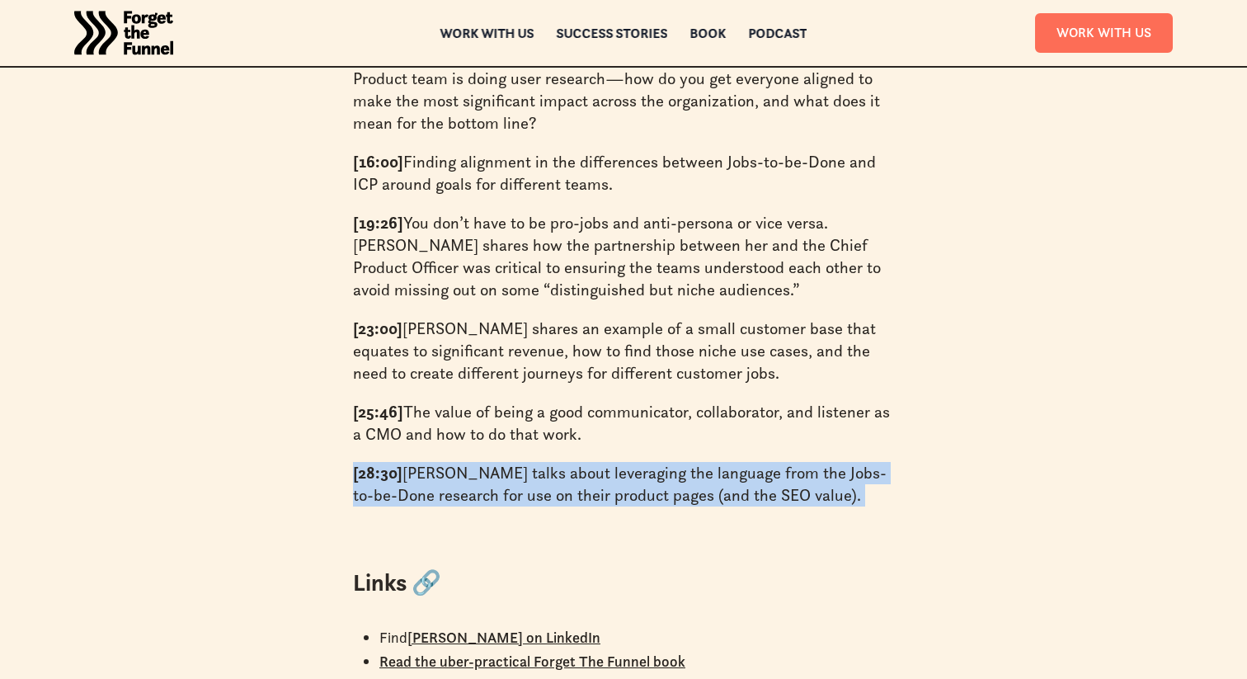
click at [783, 462] on p "[28:30] Tara talks about leveraging the language from the Jobs-to-be-Done resea…" at bounding box center [623, 484] width 541 height 45
click at [805, 462] on p "[28:30] Tara talks about leveraging the language from the Jobs-to-be-Done resea…" at bounding box center [623, 484] width 541 height 45
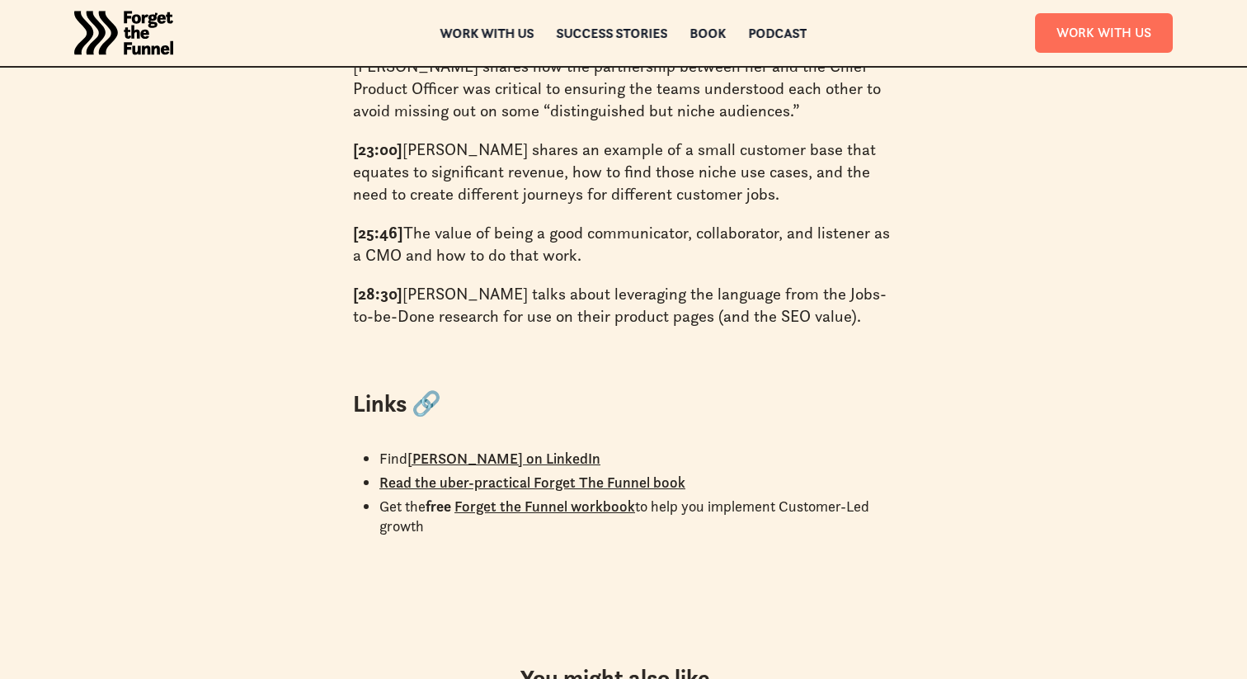
scroll to position [2075, 0]
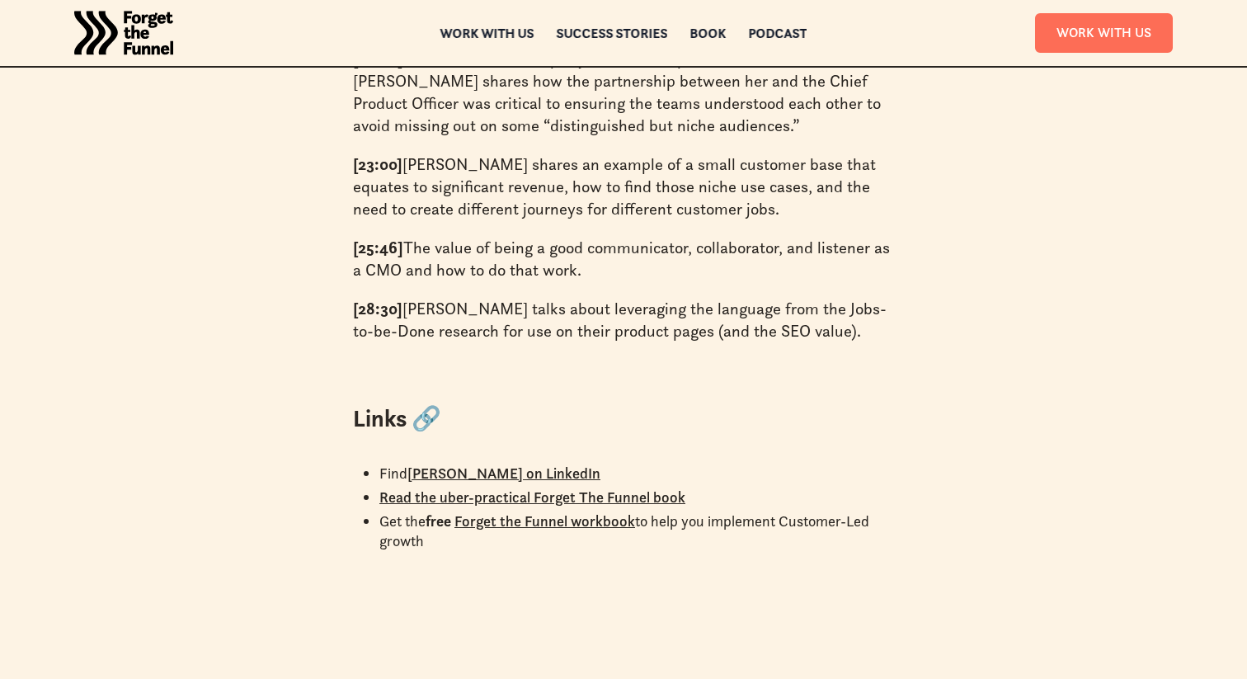
click at [551, 463] on link "Tara Robertson on LinkedIn" at bounding box center [503, 472] width 193 height 19
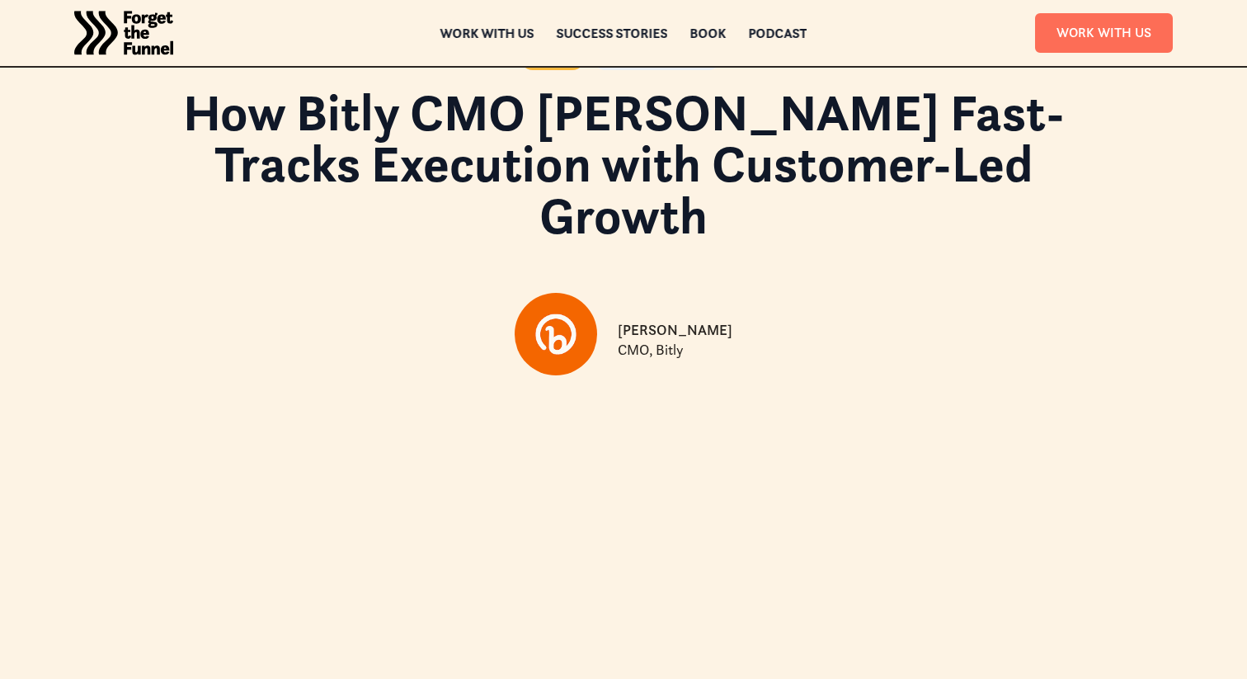
scroll to position [0, 0]
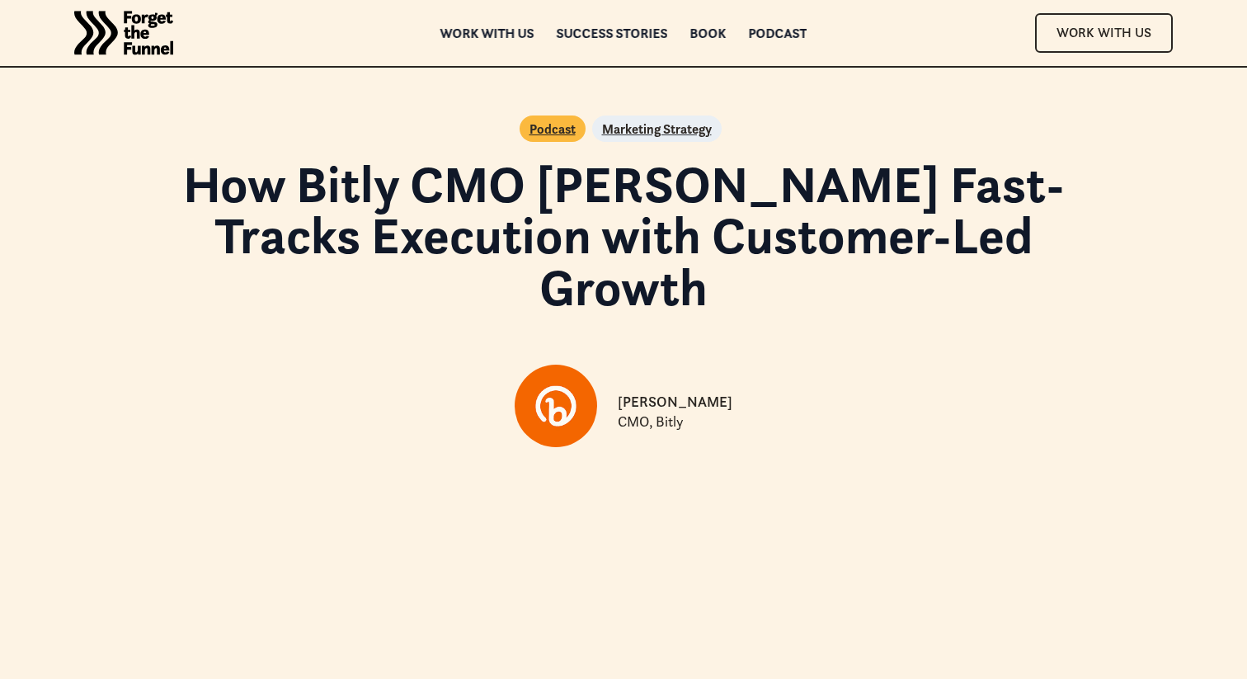
click at [661, 126] on p "Marketing Strategy" at bounding box center [657, 129] width 110 height 20
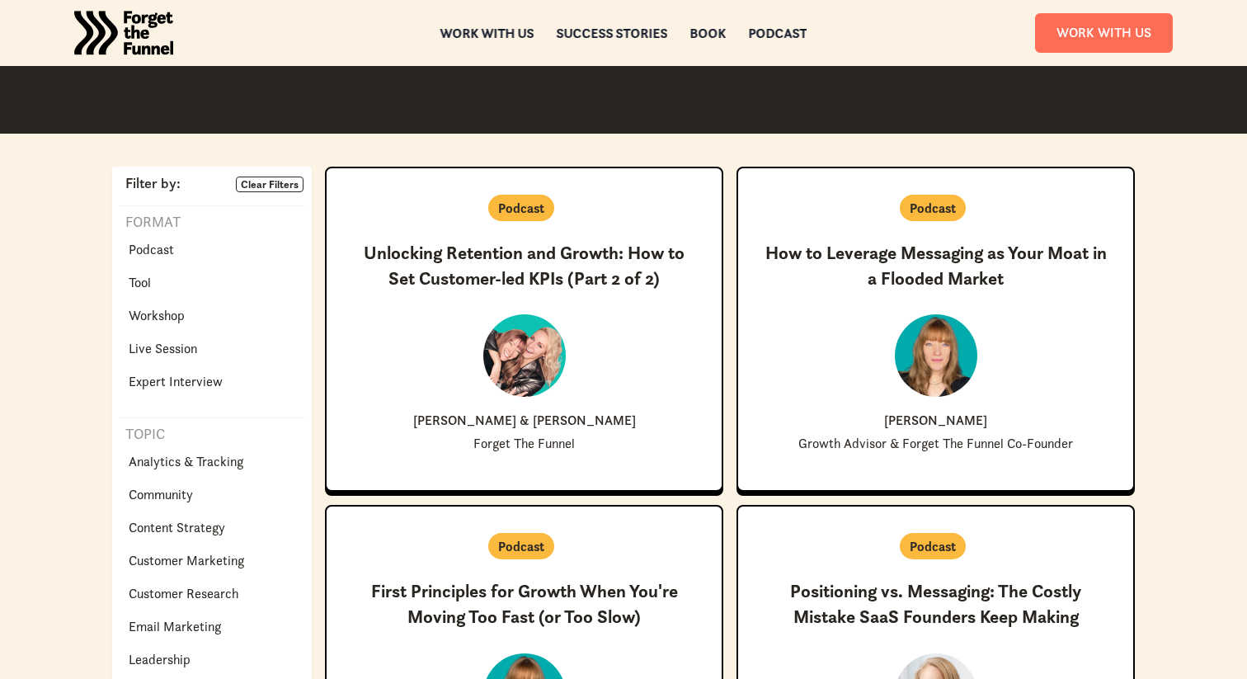
scroll to position [306, 0]
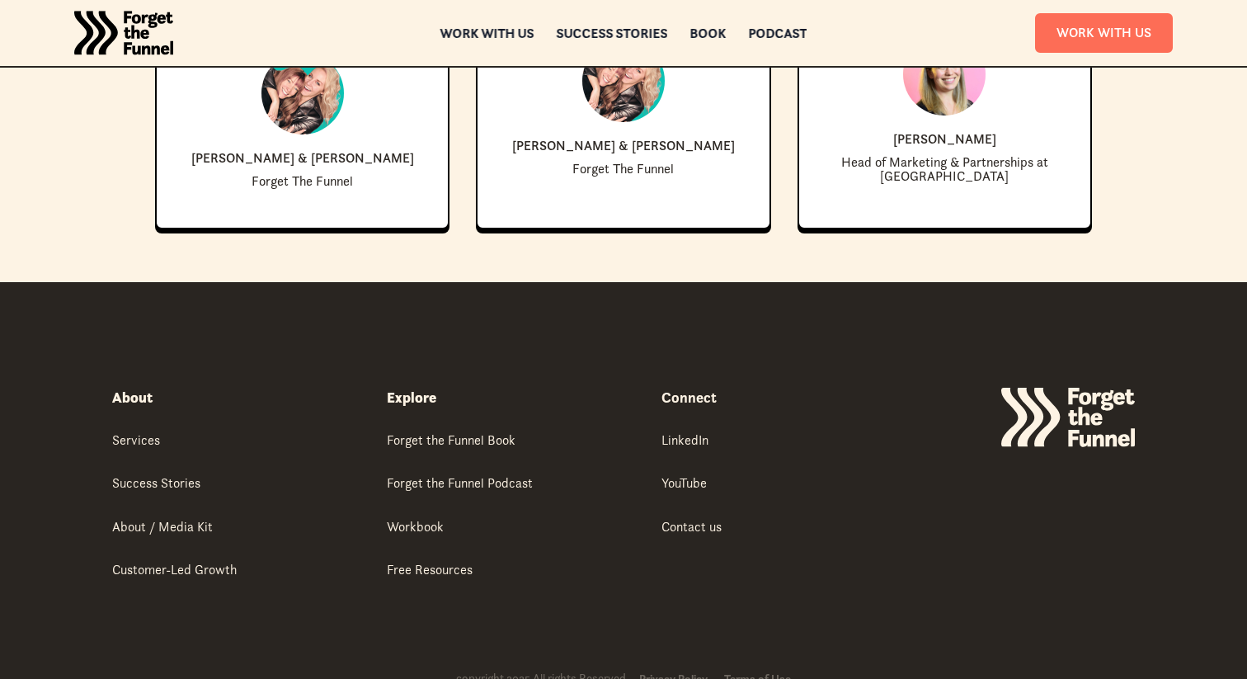
scroll to position [2938, 0]
